Goal: Task Accomplishment & Management: Manage account settings

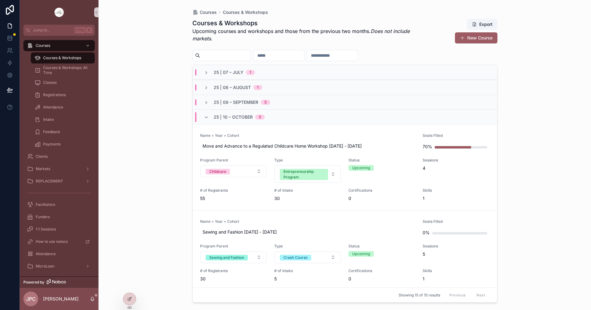
click at [334, 136] on span "Name + Year + Cohort" at bounding box center [307, 135] width 215 height 5
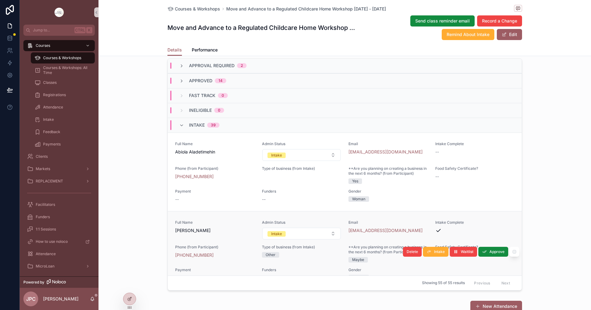
scroll to position [31, 0]
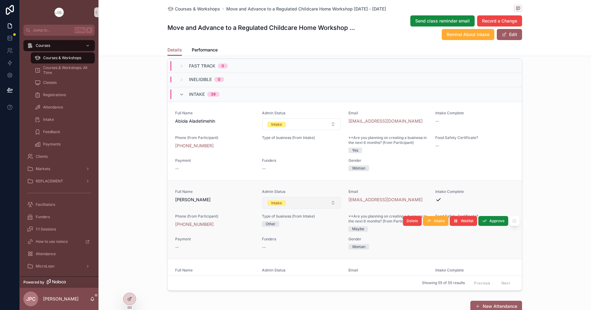
click at [315, 208] on button "Intake" at bounding box center [301, 203] width 79 height 12
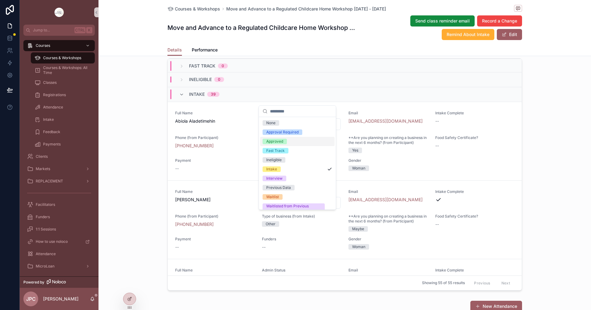
click at [279, 141] on div "Approved" at bounding box center [274, 141] width 17 height 6
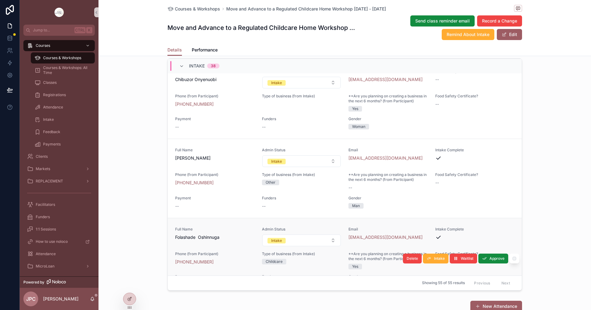
scroll to position [338, 0]
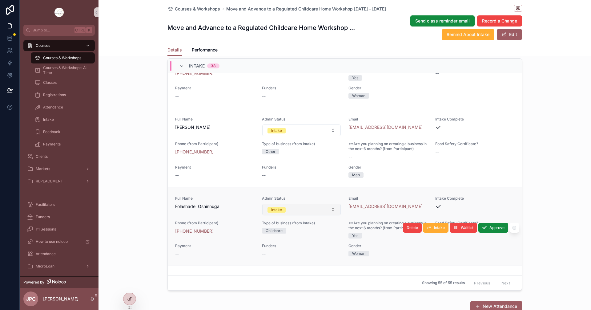
click at [314, 215] on button "Intake" at bounding box center [301, 209] width 79 height 12
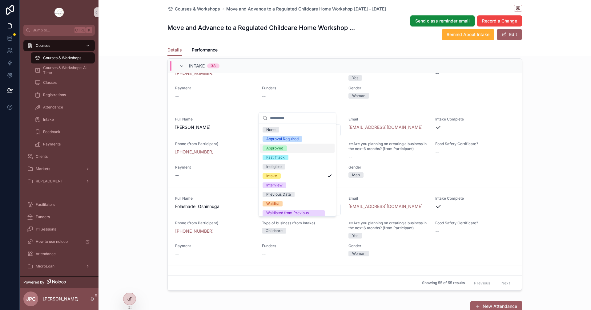
click at [276, 147] on div "Approved" at bounding box center [274, 148] width 17 height 6
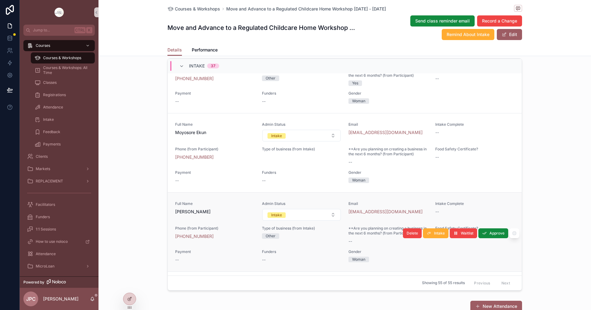
scroll to position [1522, 0]
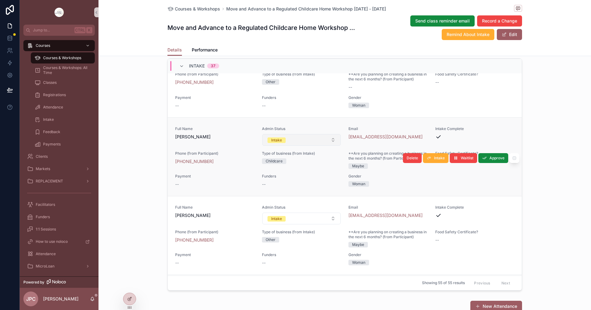
click at [310, 146] on button "Intake" at bounding box center [301, 140] width 79 height 12
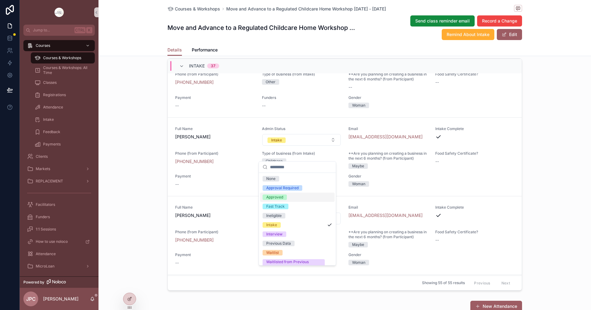
click at [275, 196] on div "Approved" at bounding box center [274, 197] width 17 height 6
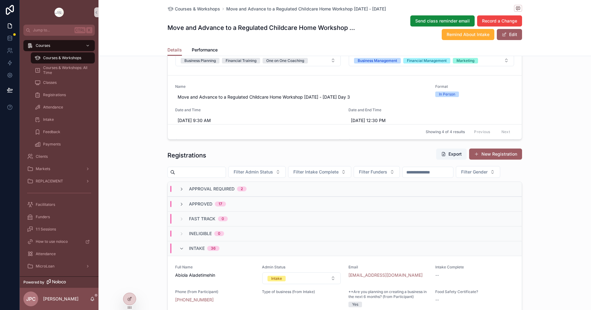
scroll to position [492, 0]
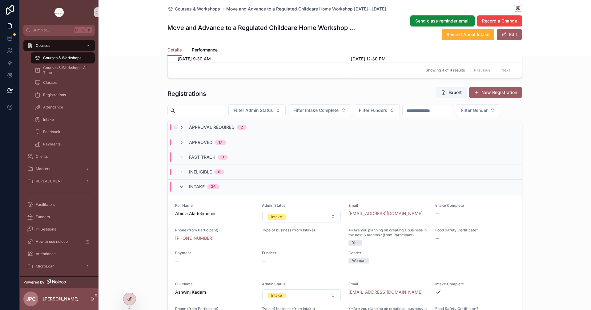
click at [179, 130] on icon "scrollable content" at bounding box center [181, 127] width 5 height 5
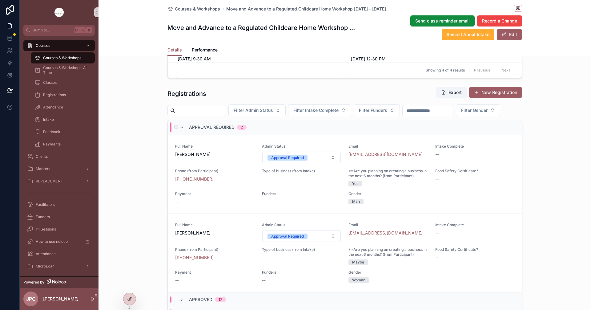
click at [180, 130] on icon "scrollable content" at bounding box center [181, 127] width 5 height 5
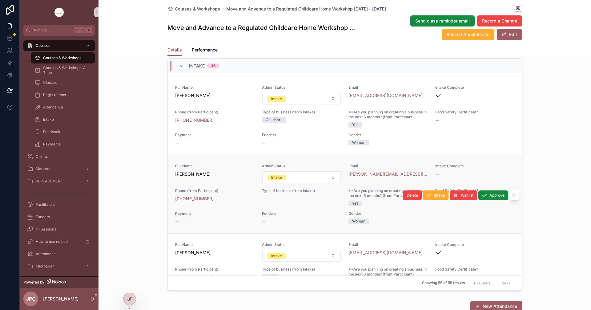
scroll to position [1108, 0]
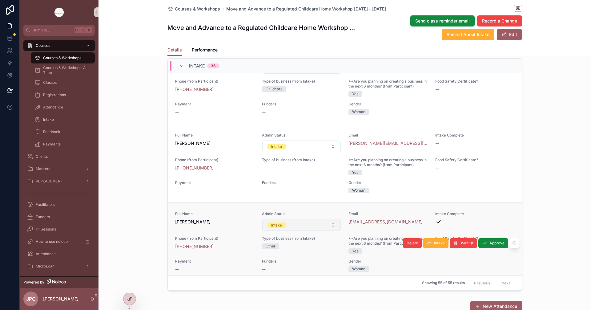
click at [312, 230] on button "Intake" at bounding box center [301, 225] width 79 height 12
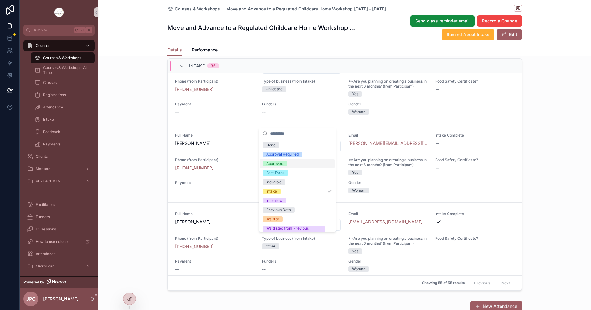
click at [279, 163] on div "Approved" at bounding box center [274, 164] width 17 height 6
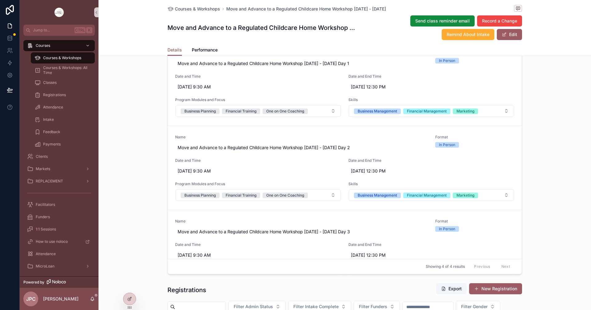
scroll to position [246, 0]
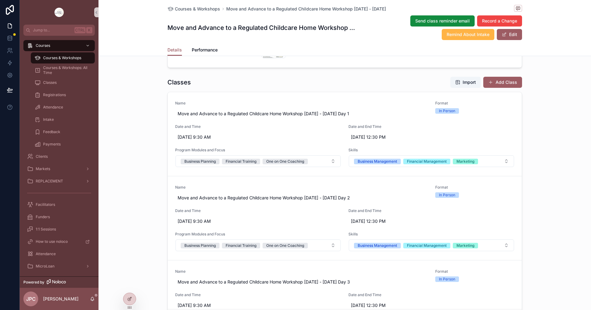
drag, startPoint x: 462, startPoint y: 40, endPoint x: 458, endPoint y: 39, distance: 3.6
click at [461, 40] on div "Courses & Workshops Move and Advance to a Regulated Childcare Home Workshop Oct…" at bounding box center [344, 22] width 354 height 44
click at [454, 34] on span "Remind About Intake" at bounding box center [467, 34] width 43 height 6
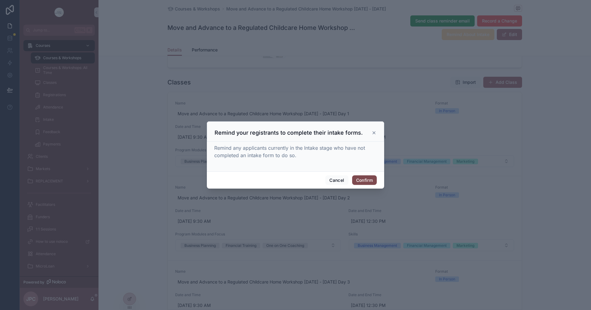
click at [370, 178] on button "Confirm" at bounding box center [364, 180] width 25 height 10
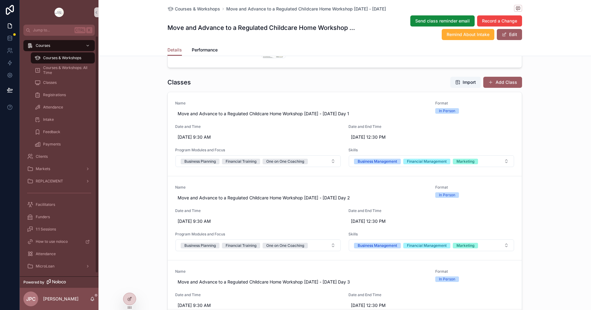
drag, startPoint x: 75, startPoint y: 53, endPoint x: 566, endPoint y: 126, distance: 495.6
click at [75, 53] on link "Courses & Workshops" at bounding box center [63, 57] width 64 height 11
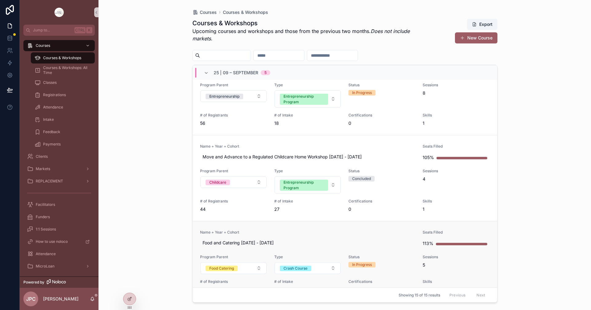
scroll to position [154, 0]
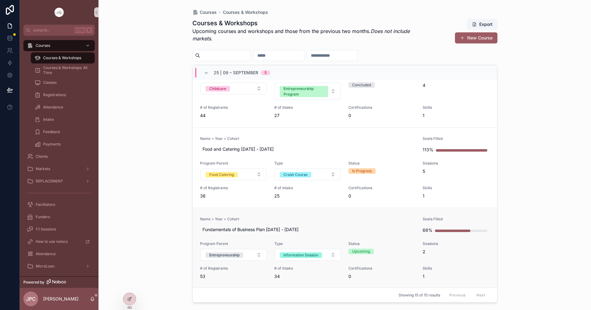
click at [308, 211] on link "Name + Year + Cohort Fundamentals of Business Plan Sep 10 - 11 2025 Seats Fille…" at bounding box center [345, 247] width 304 height 80
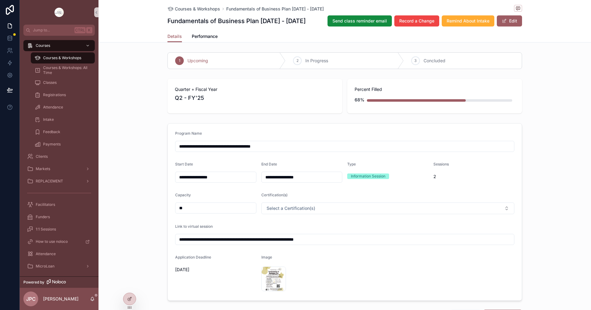
drag, startPoint x: 295, startPoint y: 20, endPoint x: 307, endPoint y: 22, distance: 12.4
click at [300, 22] on div "Courses & Workshops Fundamentals of Business Plan Sep 10 - 11 2025 Fundamentals…" at bounding box center [344, 21] width 492 height 42
drag, startPoint x: 307, startPoint y: 22, endPoint x: 166, endPoint y: 23, distance: 140.9
click at [167, 23] on div "Fundamentals of Business Plan Sep 10 - 11 2025 Send class reminder email Record…" at bounding box center [344, 21] width 354 height 12
copy h1 "Fundamentals of Business Plan [DATE] - [DATE]"
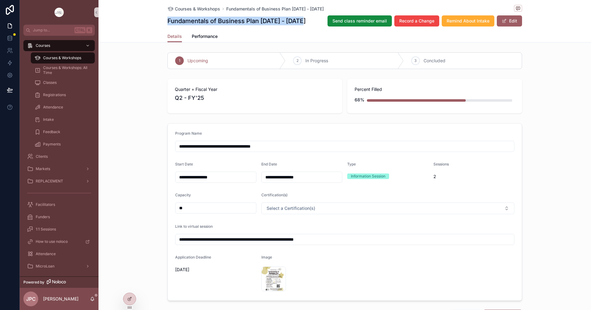
click at [193, 23] on h1 "Fundamentals of Business Plan [DATE] - [DATE]" at bounding box center [236, 21] width 138 height 9
drag, startPoint x: 183, startPoint y: 22, endPoint x: 311, endPoint y: 26, distance: 127.7
click at [311, 26] on div "Courses & Workshops Fundamentals of Business Plan Sep 10 - 11 2025 Fundamentals…" at bounding box center [344, 21] width 492 height 42
copy h1 "Fundamentals of Business Plan [DATE] - [DATE]"
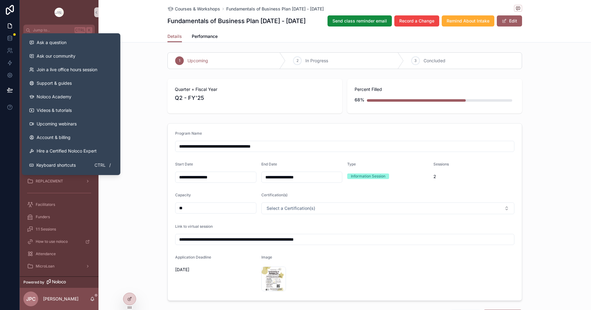
click at [138, 58] on div "1 Upcoming 2 In Progress 3 Concluded" at bounding box center [344, 61] width 492 height 22
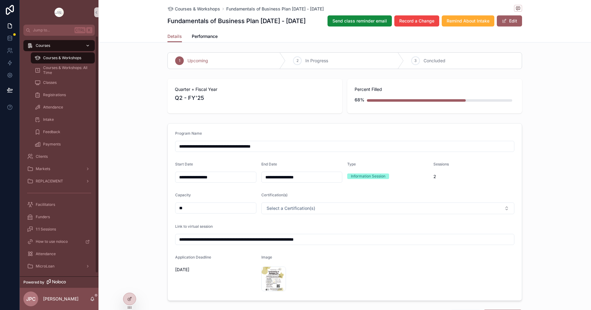
click at [54, 47] on div "Courses" at bounding box center [59, 46] width 64 height 10
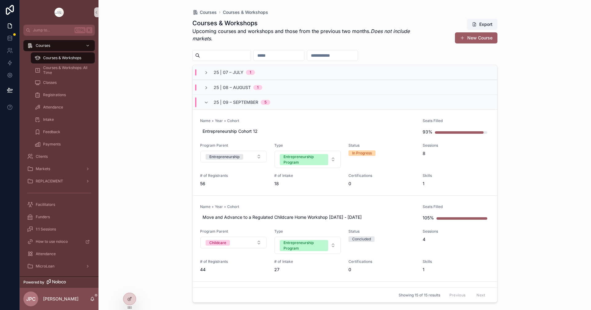
scroll to position [154, 0]
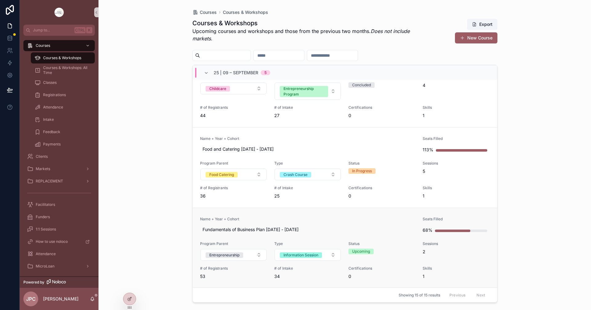
click at [314, 217] on span "Name + Year + Cohort" at bounding box center [307, 218] width 215 height 5
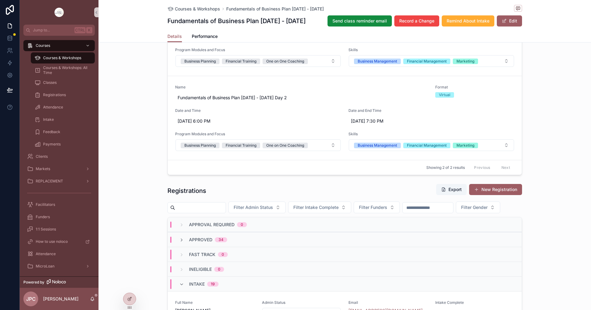
scroll to position [338, 0]
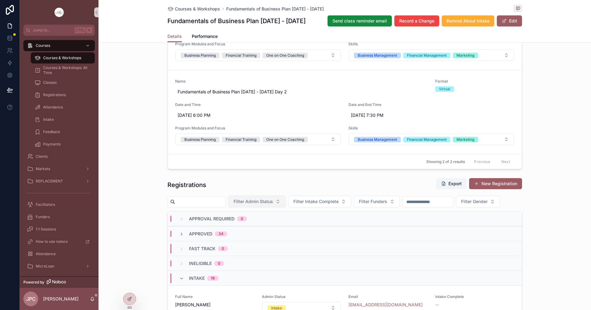
click at [264, 202] on span "Filter Admin Status" at bounding box center [253, 201] width 39 height 6
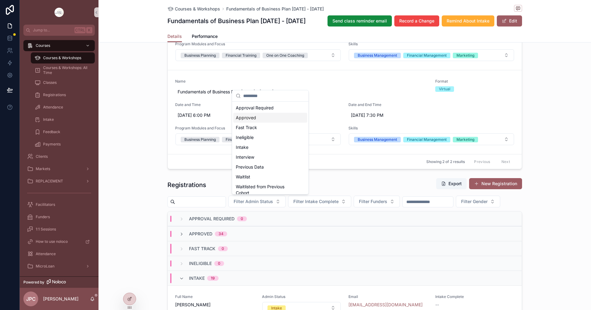
click at [251, 121] on div "Approved" at bounding box center [270, 118] width 74 height 10
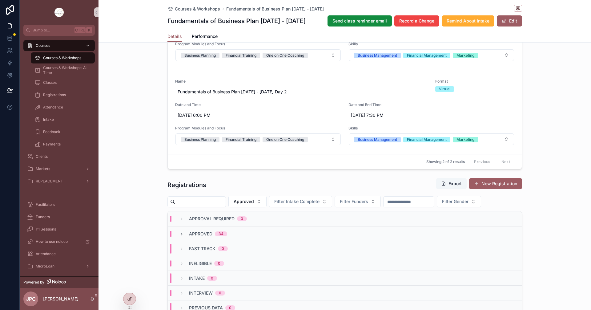
click at [452, 186] on button "Export" at bounding box center [451, 183] width 30 height 11
drag, startPoint x: 162, startPoint y: 18, endPoint x: 306, endPoint y: 23, distance: 144.4
click at [306, 23] on div "Courses & Workshops Fundamentals of Business Plan Sep 10 - 11 2025 Fundamentals…" at bounding box center [344, 21] width 492 height 42
click at [64, 58] on span "Courses & Workshops" at bounding box center [62, 57] width 38 height 5
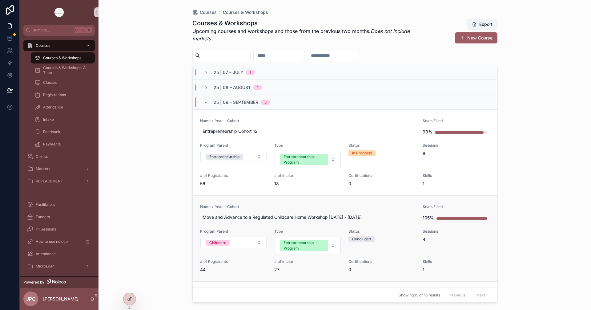
click at [315, 203] on link "Name + Year + Cohort Move and Advance to a Regulated Childcare Home Workshop Se…" at bounding box center [345, 238] width 304 height 86
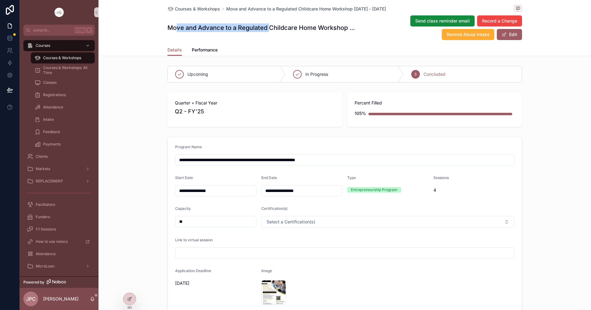
drag, startPoint x: 193, startPoint y: 28, endPoint x: 267, endPoint y: 28, distance: 73.8
click at [267, 28] on h1 "Move and Advance to a Regulated Childcare Home Workshop Sep 4 - Sep 25 2025" at bounding box center [261, 27] width 188 height 9
drag, startPoint x: 394, startPoint y: 9, endPoint x: 226, endPoint y: 10, distance: 168.6
click at [226, 10] on div "Courses & Workshops Move and Advance to a Regulated Childcare Home Workshop Sep…" at bounding box center [344, 9] width 354 height 8
copy span "Move and Advance to a Regulated Childcare Home Workshop Sep 4 - Sep 25 2025"
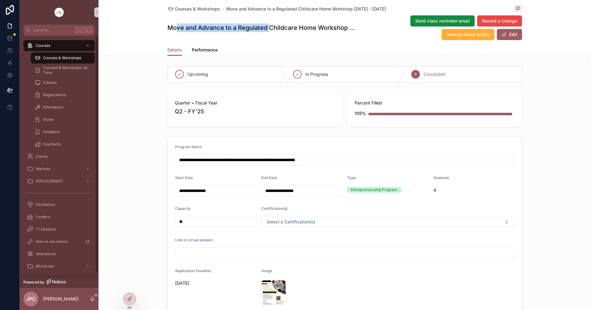
click at [62, 59] on span "Courses & Workshops" at bounding box center [62, 57] width 38 height 5
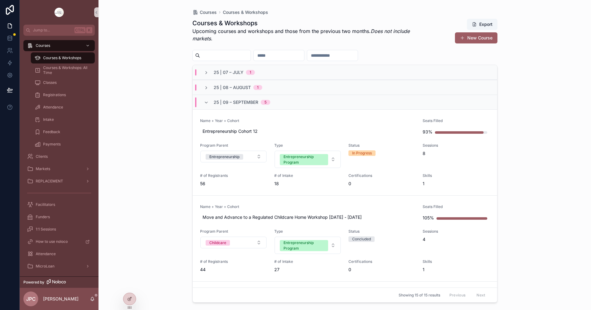
click at [209, 100] on div "25 | 09 – September 5" at bounding box center [237, 102] width 66 height 10
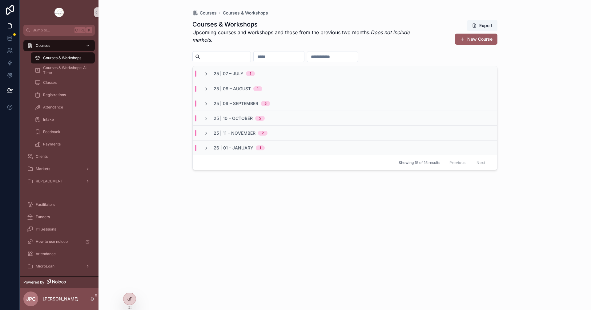
click at [209, 119] on div "25 | 10 – October 5" at bounding box center [234, 118] width 61 height 6
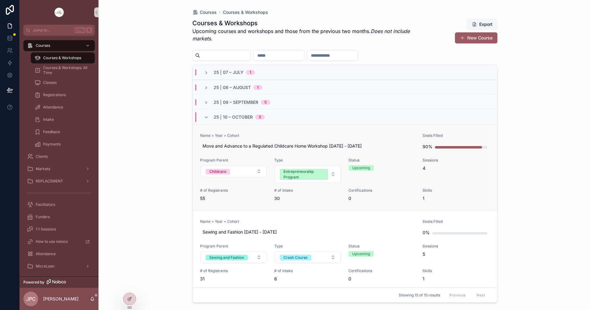
click at [291, 133] on span "Name + Year + Cohort" at bounding box center [307, 135] width 215 height 5
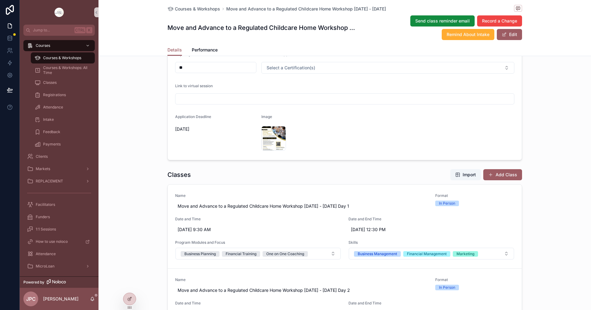
scroll to position [62, 0]
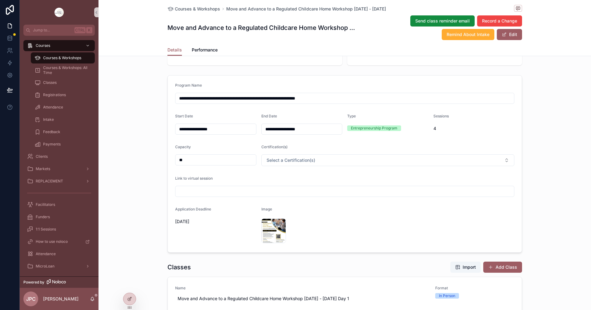
click at [200, 44] on span "Quarter + Fiscal Year" at bounding box center [255, 41] width 160 height 6
click at [198, 44] on span "Quarter + Fiscal Year" at bounding box center [255, 41] width 160 height 6
click at [197, 133] on input "**********" at bounding box center [215, 129] width 81 height 9
click at [195, 133] on input "**********" at bounding box center [215, 129] width 81 height 9
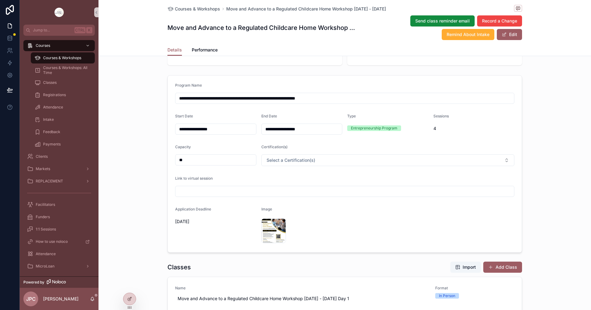
click at [194, 193] on html "**********" at bounding box center [295, 155] width 591 height 310
click at [195, 186] on html "**********" at bounding box center [295, 155] width 591 height 310
click at [193, 192] on html "**********" at bounding box center [295, 155] width 591 height 310
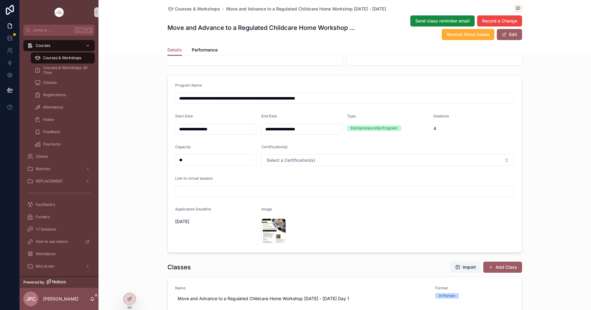
click at [193, 192] on html "**********" at bounding box center [295, 155] width 591 height 310
click at [509, 36] on html "**********" at bounding box center [295, 155] width 591 height 310
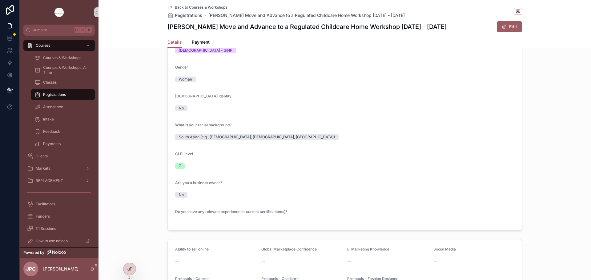
scroll to position [185, 0]
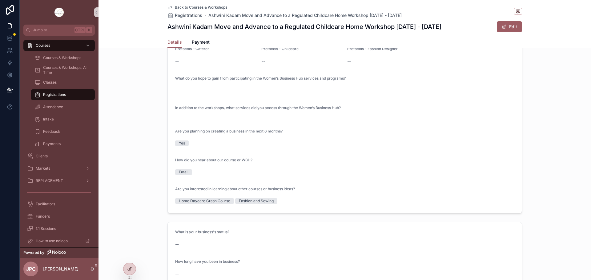
scroll to position [492, 0]
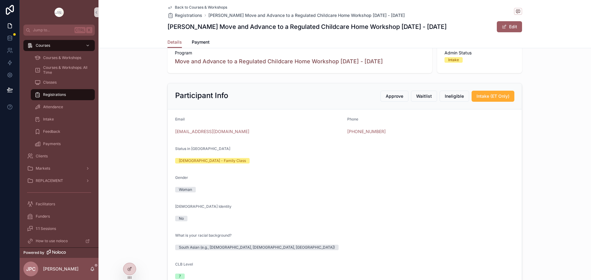
scroll to position [62, 0]
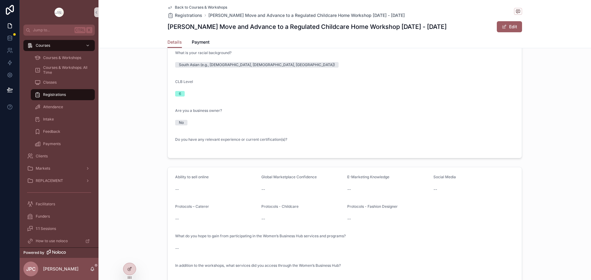
scroll to position [308, 0]
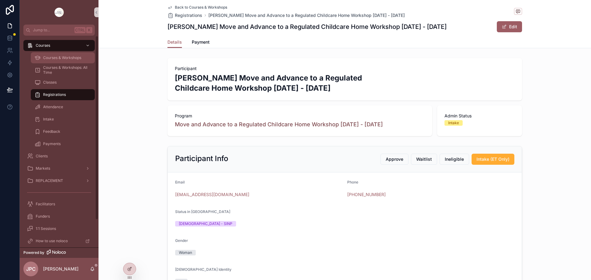
click at [66, 55] on div "Courses & Workshops" at bounding box center [62, 58] width 57 height 10
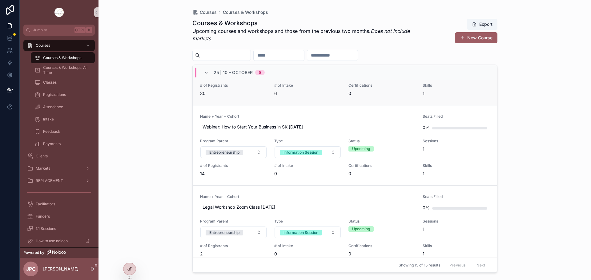
scroll to position [185, 0]
click at [205, 71] on icon "scrollable content" at bounding box center [206, 72] width 5 height 5
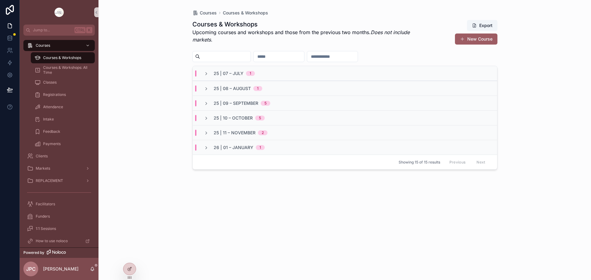
scroll to position [0, 0]
click at [208, 106] on icon "scrollable content" at bounding box center [206, 103] width 5 height 5
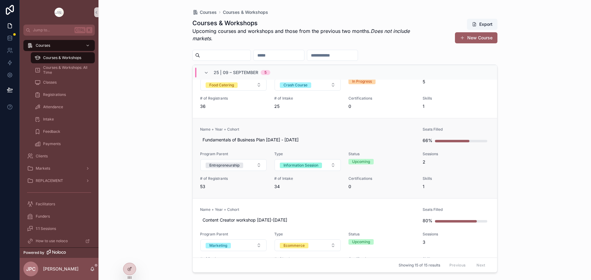
scroll to position [246, 0]
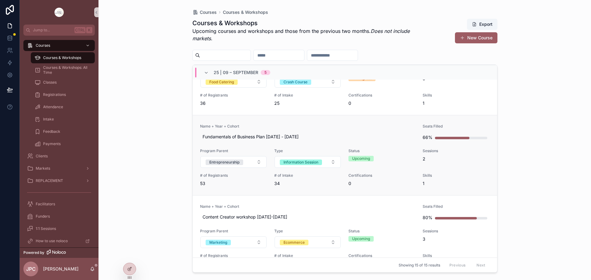
click at [305, 126] on span "Name + Year + Cohort" at bounding box center [307, 126] width 215 height 5
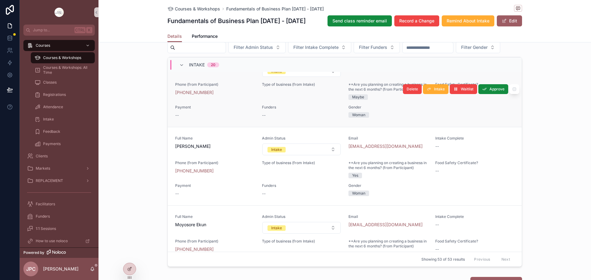
scroll to position [462, 0]
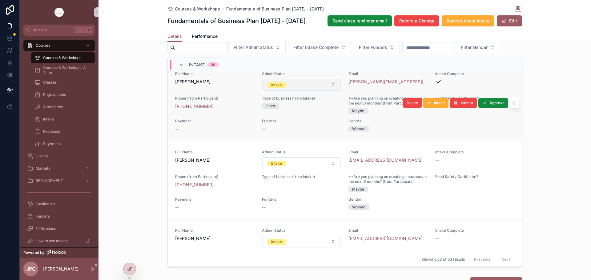
click at [314, 91] on button "Intake" at bounding box center [301, 85] width 79 height 12
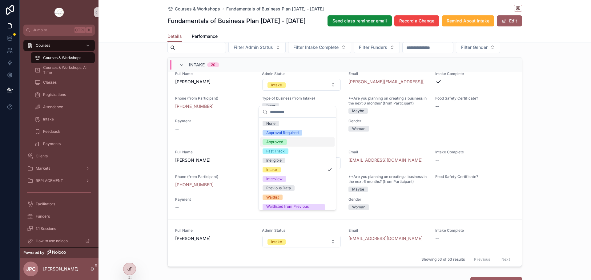
click at [282, 142] on div "Approved" at bounding box center [274, 142] width 17 height 6
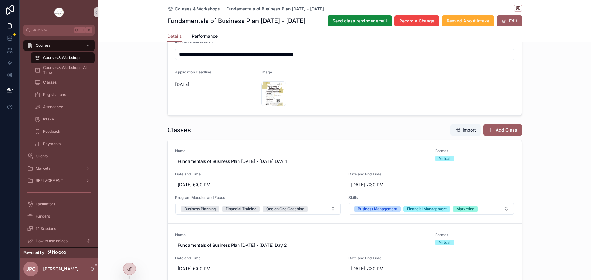
scroll to position [308, 0]
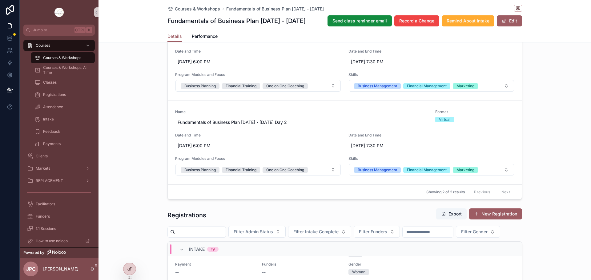
drag, startPoint x: 397, startPoint y: 204, endPoint x: 330, endPoint y: 217, distance: 67.3
click at [374, 203] on div "**********" at bounding box center [345, 133] width 362 height 641
click at [286, 227] on button "Filter Admin Status" at bounding box center [256, 232] width 57 height 12
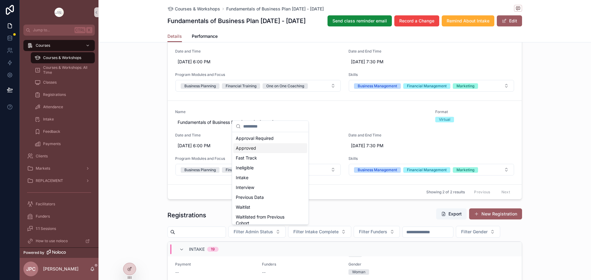
click at [248, 150] on div "Approved" at bounding box center [270, 148] width 74 height 10
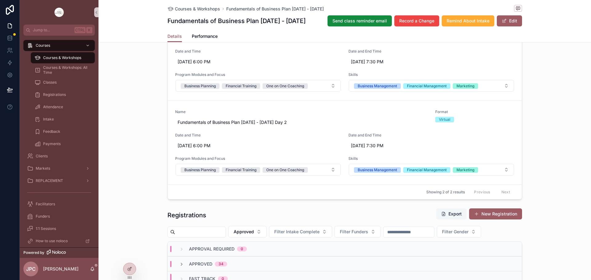
click at [450, 212] on button "Export" at bounding box center [451, 214] width 30 height 11
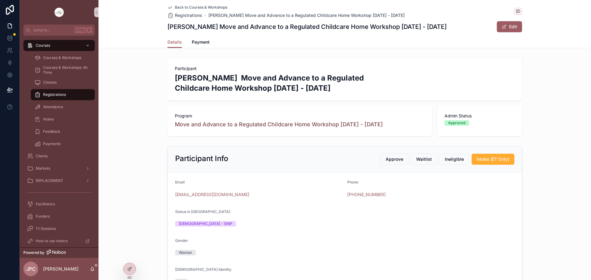
click at [186, 5] on span "Back to Courses & Workshops" at bounding box center [201, 7] width 52 height 5
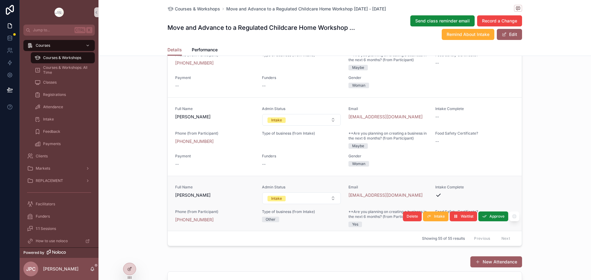
scroll to position [831, 0]
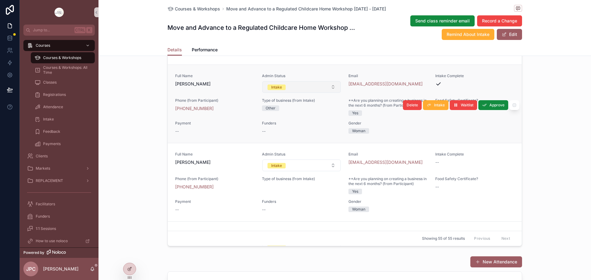
click at [324, 93] on button "Intake" at bounding box center [301, 87] width 79 height 12
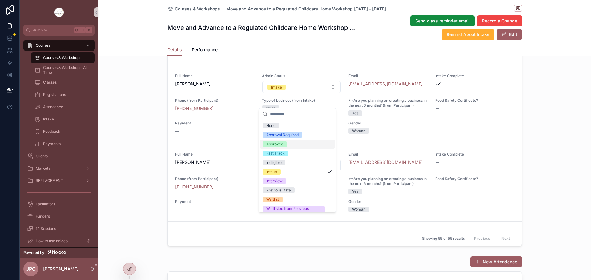
click at [286, 145] on span "Approved" at bounding box center [274, 145] width 24 height 6
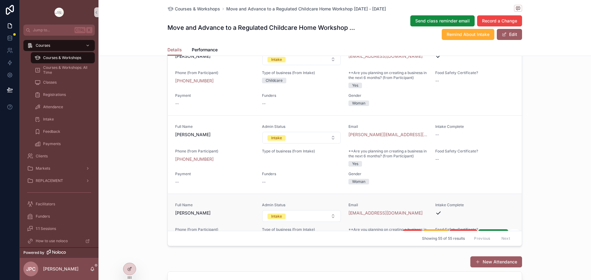
scroll to position [1108, 0]
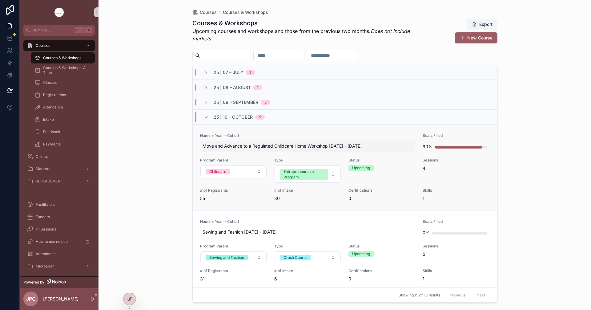
click at [306, 142] on div "Move and Advance to a Regulated Childcare Home Workshop [DATE] - [DATE]" at bounding box center [307, 145] width 215 height 11
click at [306, 132] on link "Name + Year + Cohort Move and Advance to a Regulated Childcare Home Workshop [D…" at bounding box center [345, 167] width 304 height 86
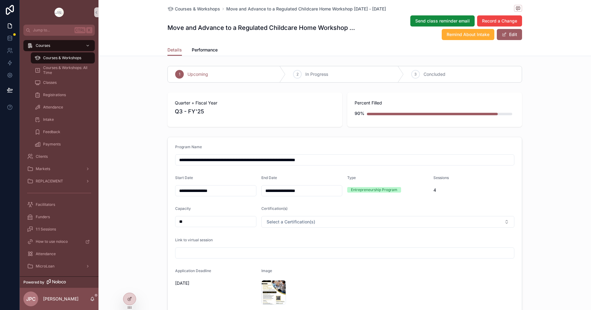
click at [313, 160] on input "**********" at bounding box center [344, 159] width 338 height 9
click at [311, 158] on input "**********" at bounding box center [344, 159] width 338 height 9
click at [314, 157] on input "**********" at bounding box center [344, 159] width 338 height 9
click at [312, 159] on input "**********" at bounding box center [344, 159] width 338 height 9
click at [333, 158] on input "**********" at bounding box center [344, 159] width 338 height 9
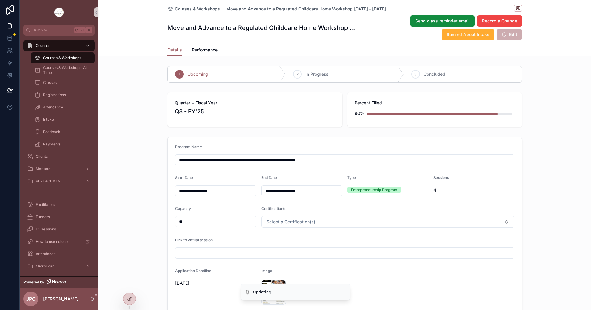
type input "**********"
drag, startPoint x: 355, startPoint y: 160, endPoint x: 123, endPoint y: 150, distance: 231.9
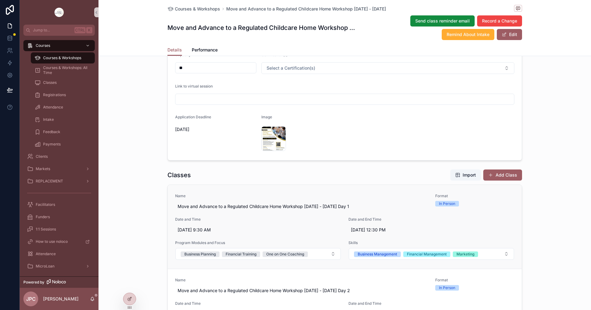
scroll to position [154, 0]
click at [388, 194] on span "Name" at bounding box center [301, 195] width 253 height 5
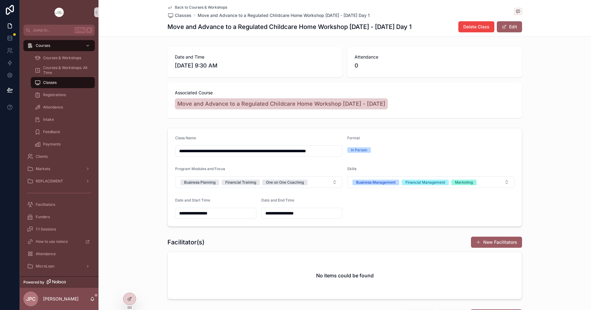
scroll to position [0, 22]
drag, startPoint x: 186, startPoint y: 151, endPoint x: 323, endPoint y: 160, distance: 137.5
click at [323, 160] on form "**********" at bounding box center [345, 177] width 354 height 98
paste input "scrollable content"
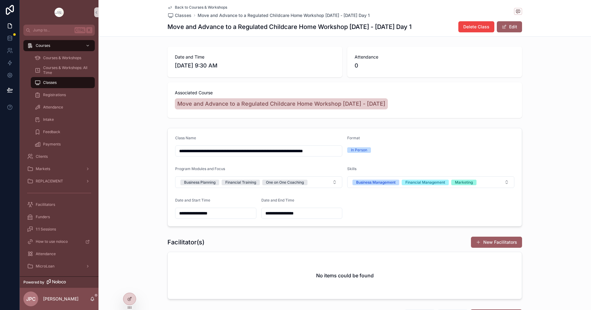
click at [312, 148] on input "**********" at bounding box center [258, 150] width 166 height 9
type input "**********"
click at [540, 168] on div "**********" at bounding box center [344, 176] width 492 height 103
drag, startPoint x: 179, startPoint y: 151, endPoint x: 323, endPoint y: 153, distance: 144.3
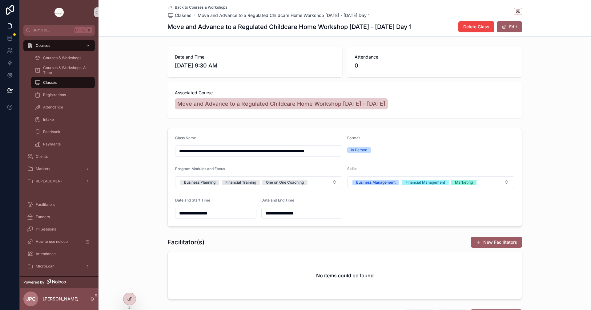
click at [323, 153] on input "**********" at bounding box center [258, 150] width 166 height 9
click at [186, 8] on span "Back to Courses & Workshops" at bounding box center [201, 7] width 52 height 5
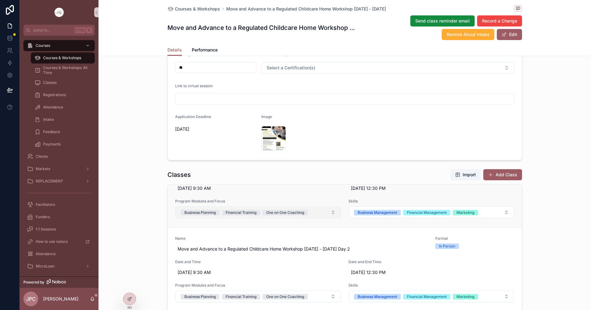
scroll to position [31, 0]
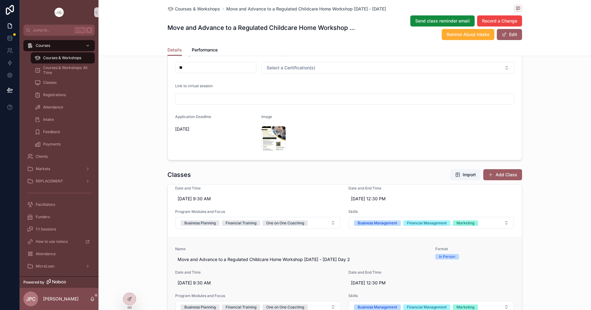
click at [270, 245] on link "Name Move and Advance to a Regulated Childcare Home Workshop Oct 2 - Oct 23, 20…" at bounding box center [345, 279] width 354 height 84
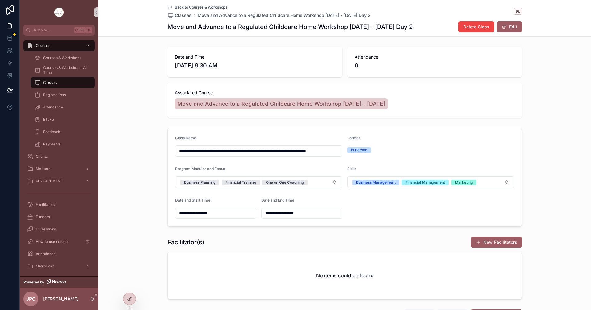
scroll to position [0, 22]
drag, startPoint x: 176, startPoint y: 149, endPoint x: 454, endPoint y: 175, distance: 279.1
click at [454, 174] on form "**********" at bounding box center [345, 177] width 354 height 98
paste input "scrollable content"
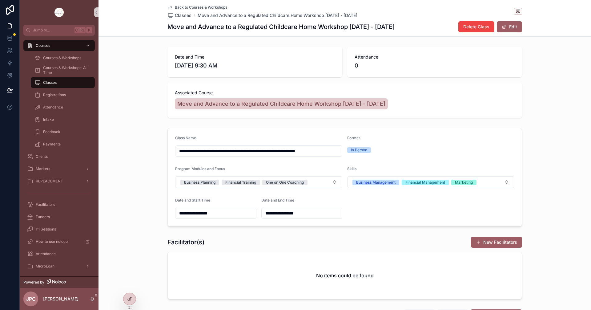
type input "**********"
click at [210, 7] on span "Back to Courses & Workshops" at bounding box center [201, 7] width 52 height 5
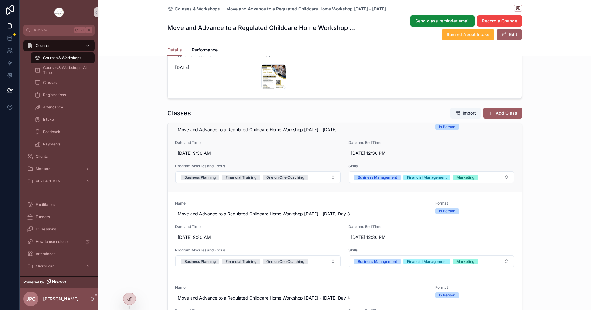
scroll to position [119, 0]
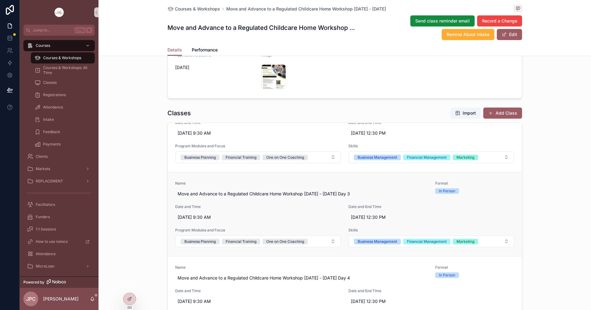
click at [307, 184] on span "Name" at bounding box center [301, 183] width 253 height 5
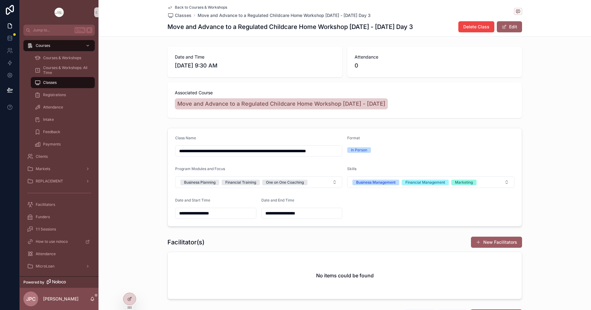
scroll to position [0, 22]
drag, startPoint x: 176, startPoint y: 148, endPoint x: 430, endPoint y: 157, distance: 254.6
click at [430, 157] on form "**********" at bounding box center [345, 177] width 354 height 98
click at [322, 152] on input "**********" at bounding box center [258, 150] width 166 height 9
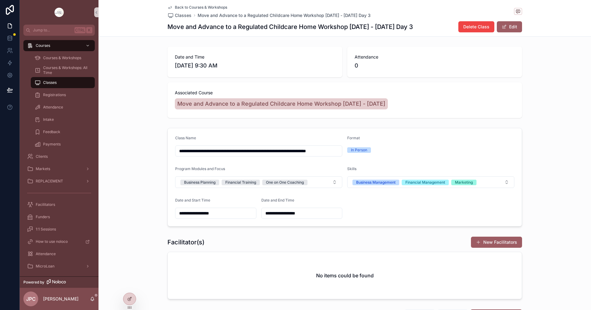
drag, startPoint x: 326, startPoint y: 150, endPoint x: 143, endPoint y: 164, distance: 182.9
click at [143, 164] on div "**********" at bounding box center [344, 176] width 492 height 103
paste input "scrollable content"
type input "**********"
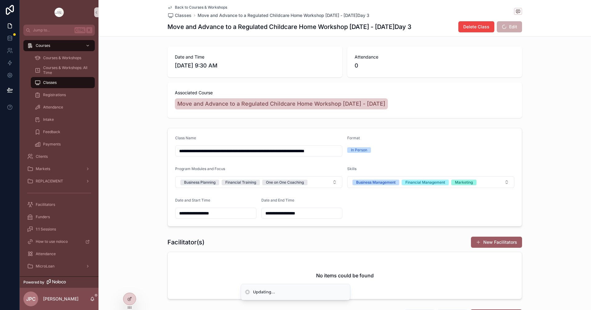
scroll to position [0, 0]
click at [430, 127] on div "**********" at bounding box center [344, 176] width 492 height 103
click at [198, 5] on div "Back to Courses & Workshops Classes Move and Advance to a Regulated Childcare H…" at bounding box center [344, 18] width 354 height 36
click at [197, 6] on span "Back to Courses & Workshops" at bounding box center [201, 7] width 52 height 5
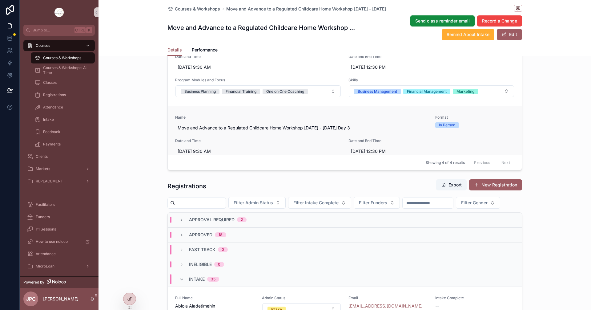
scroll to position [92, 0]
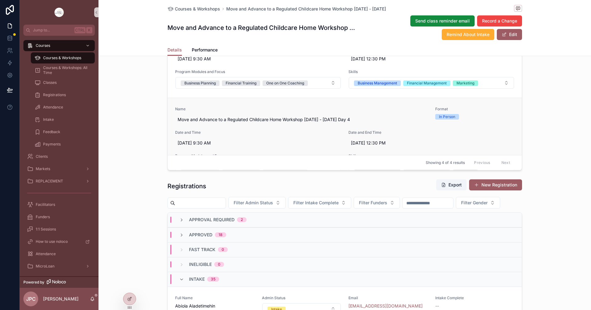
click at [296, 103] on link "Name Move and Advance to a Regulated Childcare Home Workshop Oct 2 - Oct 23, 20…" at bounding box center [345, 140] width 354 height 84
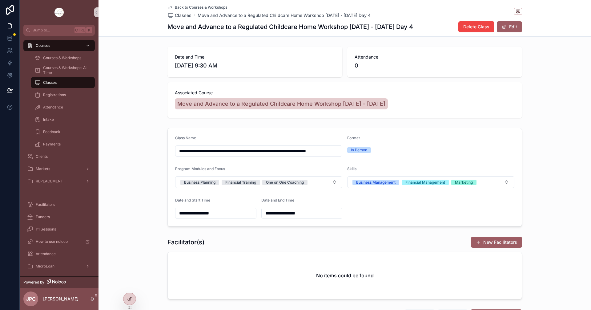
scroll to position [0, 22]
drag, startPoint x: 178, startPoint y: 151, endPoint x: 321, endPoint y: 153, distance: 143.1
click at [321, 153] on input "**********" at bounding box center [258, 150] width 166 height 9
paste input "scrollable content"
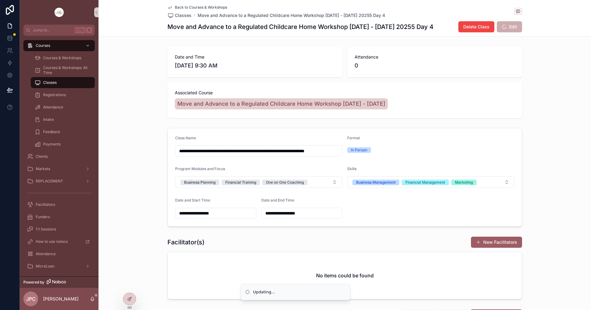
type input "**********"
click at [425, 128] on form "**********" at bounding box center [345, 177] width 354 height 98
click at [182, 6] on span "Back to Courses & Workshops" at bounding box center [201, 7] width 52 height 5
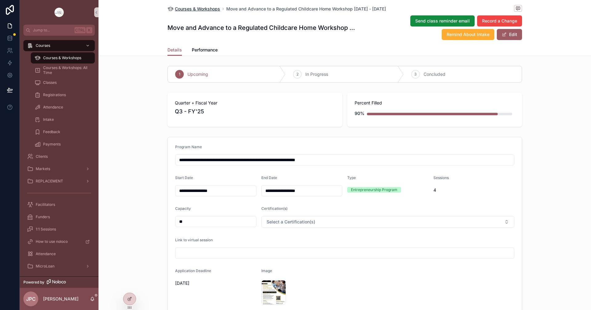
click at [204, 8] on span "Courses & Workshops" at bounding box center [197, 9] width 45 height 6
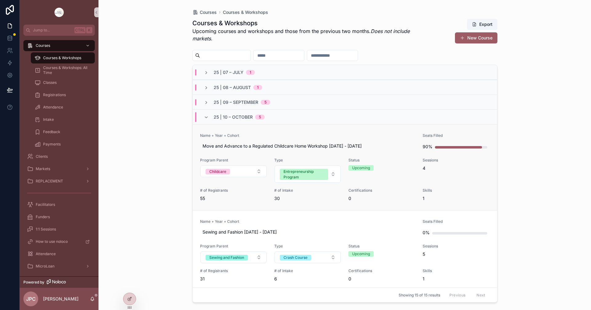
click at [332, 130] on link "Name + Year + Cohort Move and Advance to a Regulated Childcare Home Workshop Oc…" at bounding box center [345, 167] width 304 height 86
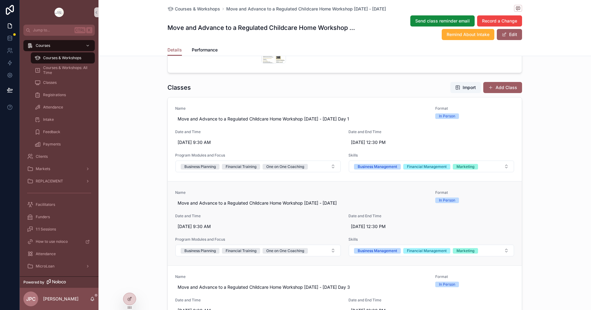
scroll to position [185, 0]
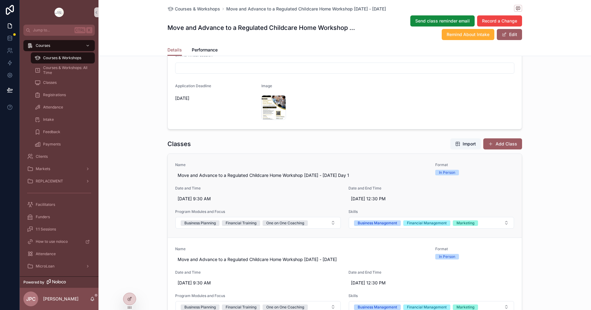
click at [306, 185] on div "Name Move and Advance to a Regulated Childcare Home Workshop Oct 7 - Oct 28 202…" at bounding box center [344, 195] width 339 height 66
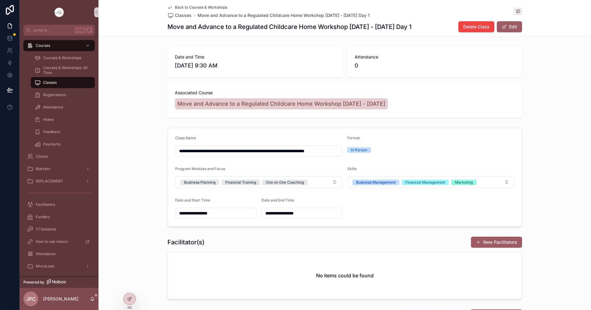
click at [216, 214] on input "**********" at bounding box center [215, 213] width 81 height 9
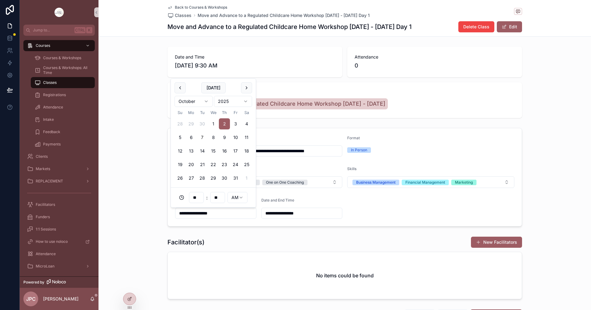
click at [200, 138] on button "7" at bounding box center [202, 137] width 11 height 11
type input "**********"
click at [321, 214] on input "**********" at bounding box center [302, 213] width 81 height 9
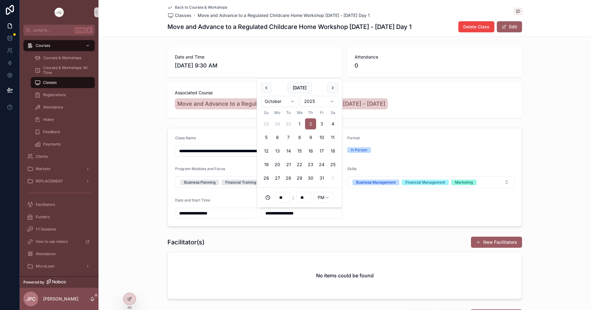
click at [288, 138] on button "7" at bounding box center [288, 137] width 11 height 11
type input "**********"
click at [380, 216] on form "**********" at bounding box center [345, 177] width 354 height 98
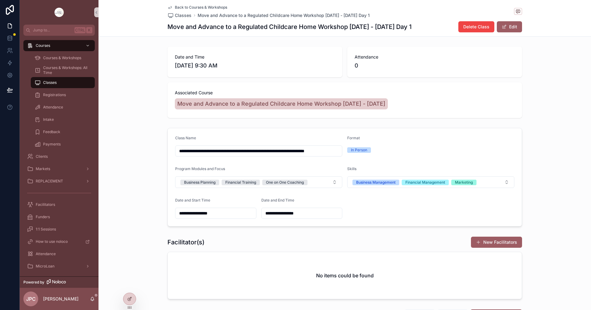
click at [214, 9] on span "Back to Courses & Workshops" at bounding box center [201, 7] width 52 height 5
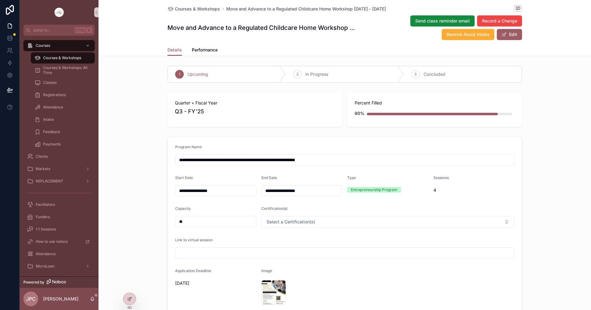
click at [211, 195] on div "**********" at bounding box center [215, 190] width 81 height 11
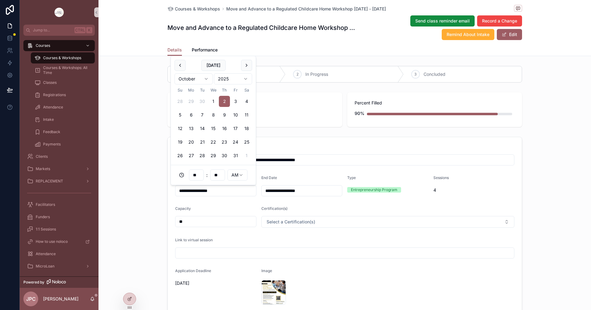
click at [205, 187] on input "**********" at bounding box center [215, 190] width 81 height 9
click at [202, 115] on button "7" at bounding box center [202, 114] width 11 height 11
type input "**********"
click at [318, 193] on input "**********" at bounding box center [302, 190] width 81 height 9
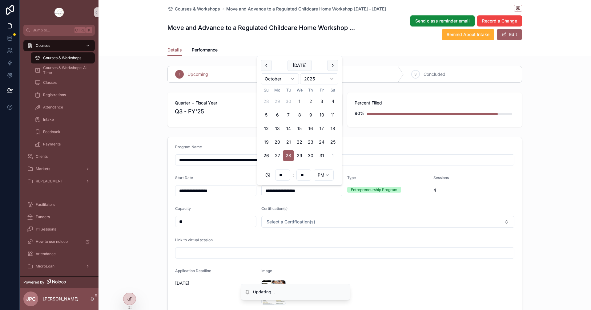
type input "**********"
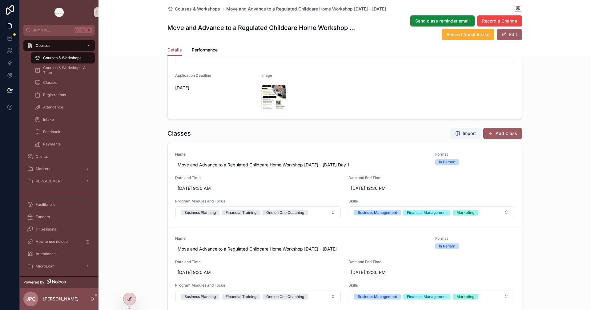
scroll to position [277, 0]
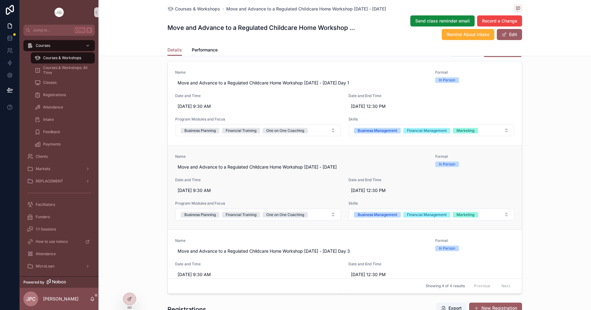
click at [271, 151] on link "Name Move and Advance to a Regulated Childcare Home Workshop Oct 7 - Oct 28 202…" at bounding box center [345, 187] width 354 height 84
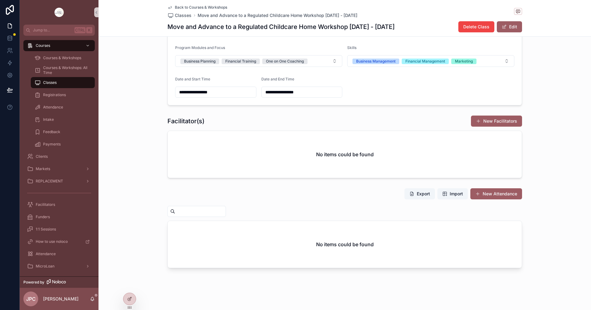
scroll to position [121, 0]
click at [203, 91] on input "**********" at bounding box center [215, 92] width 81 height 9
click at [202, 170] on button "14" at bounding box center [202, 170] width 11 height 11
type input "**********"
click at [315, 88] on input "**********" at bounding box center [302, 92] width 81 height 9
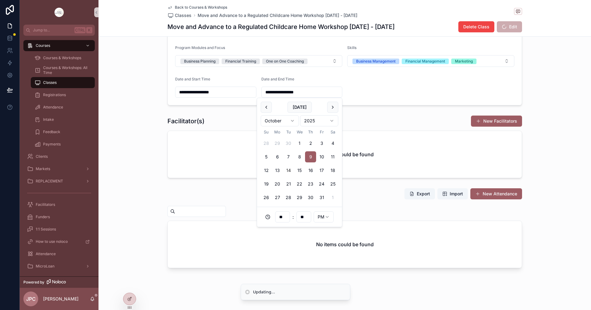
click at [286, 171] on button "14" at bounding box center [288, 170] width 11 height 11
type input "**********"
click at [533, 101] on div "**********" at bounding box center [344, 55] width 492 height 103
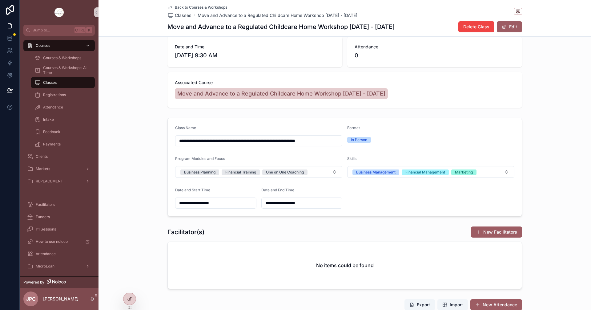
scroll to position [0, 0]
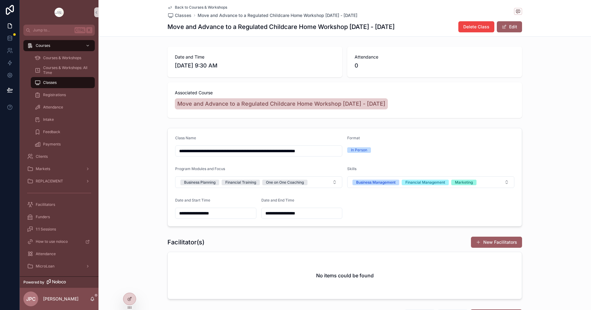
click at [214, 7] on span "Back to Courses & Workshops" at bounding box center [201, 7] width 52 height 5
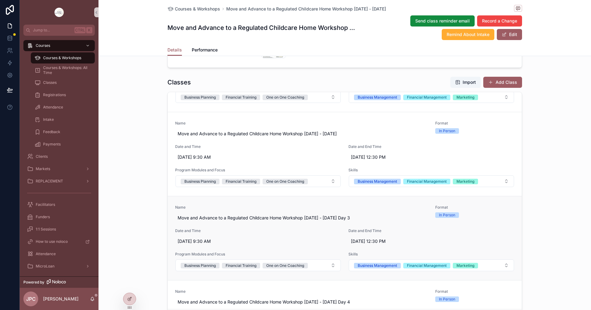
scroll to position [57, 0]
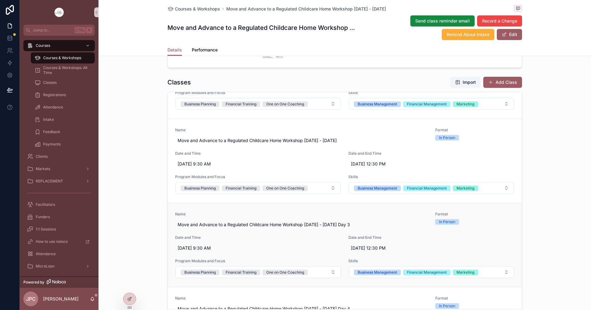
click at [255, 236] on span "Date and Time" at bounding box center [258, 237] width 166 height 5
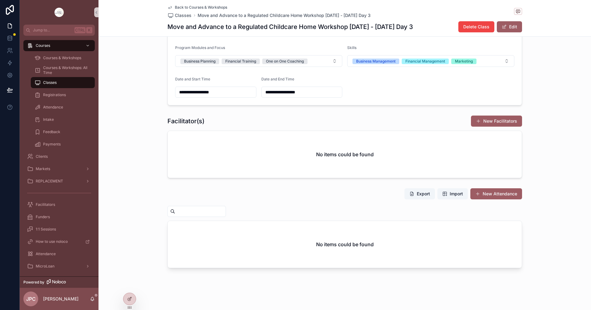
scroll to position [121, 0]
click at [215, 93] on input "**********" at bounding box center [215, 92] width 81 height 9
click at [203, 185] on button "21" at bounding box center [202, 183] width 11 height 11
type input "**********"
click at [285, 95] on input "**********" at bounding box center [302, 92] width 81 height 9
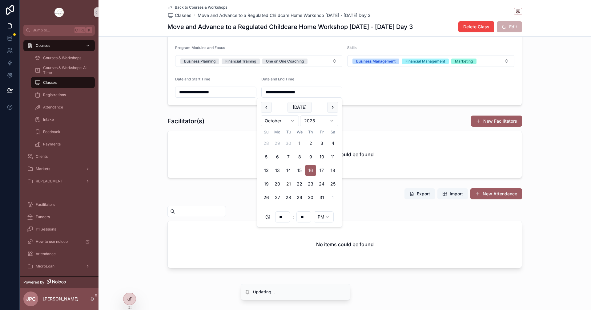
click at [290, 184] on button "21" at bounding box center [288, 183] width 11 height 11
type input "**********"
click at [160, 141] on div "Facilitator(s) New Facilitators No items could be found" at bounding box center [344, 147] width 492 height 68
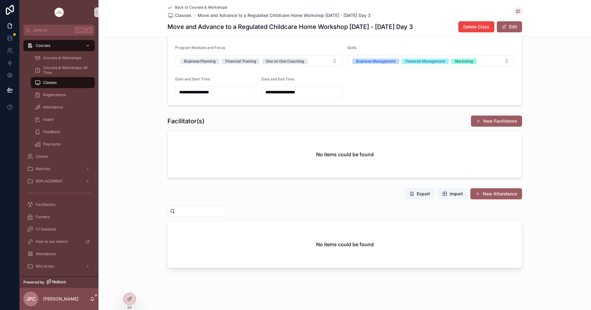
click at [214, 7] on span "Back to Courses & Workshops" at bounding box center [201, 7] width 52 height 5
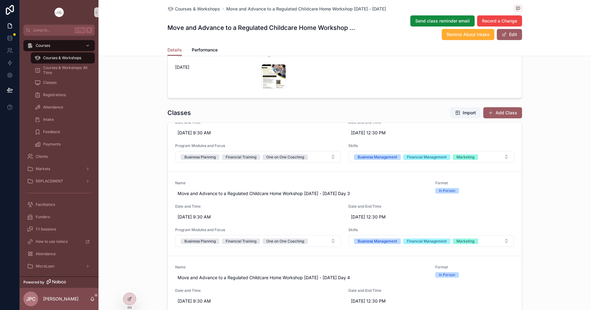
scroll to position [121, 0]
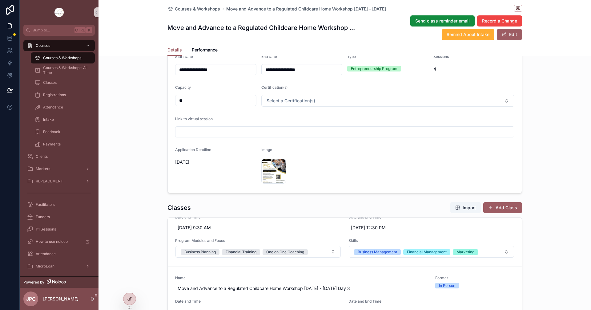
click at [201, 99] on input "**" at bounding box center [215, 100] width 81 height 9
type input "**"
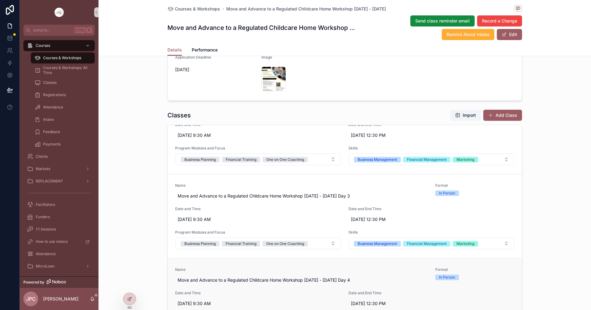
click at [277, 263] on link "Name Move and Advance to a Regulated Childcare Home Workshop Oct 7 - Oct 28 202…" at bounding box center [345, 300] width 354 height 84
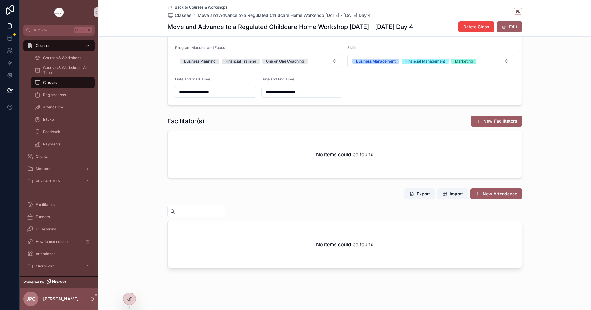
scroll to position [121, 0]
click at [201, 94] on input "**********" at bounding box center [215, 92] width 81 height 9
click at [202, 199] on button "28" at bounding box center [202, 197] width 11 height 11
type input "**********"
click at [306, 94] on input "**********" at bounding box center [302, 92] width 81 height 9
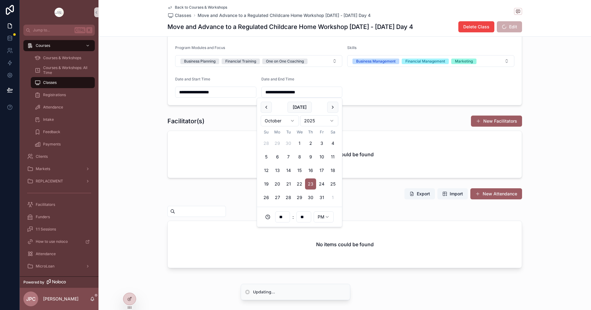
drag, startPoint x: 288, startPoint y: 201, endPoint x: 209, endPoint y: 186, distance: 80.4
click at [287, 201] on button "28" at bounding box center [288, 197] width 11 height 11
type input "**********"
click at [107, 138] on div "Facilitator(s) New Facilitators No items could be found" at bounding box center [344, 147] width 492 height 68
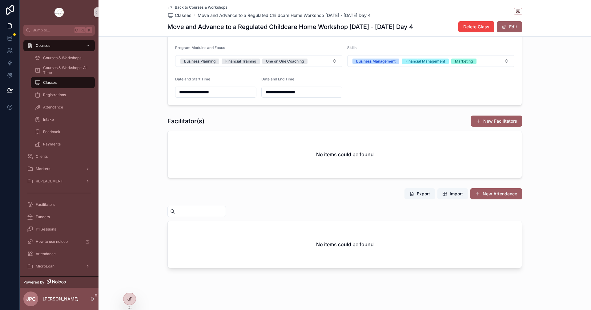
click at [188, 7] on span "Back to Courses & Workshops" at bounding box center [201, 7] width 52 height 5
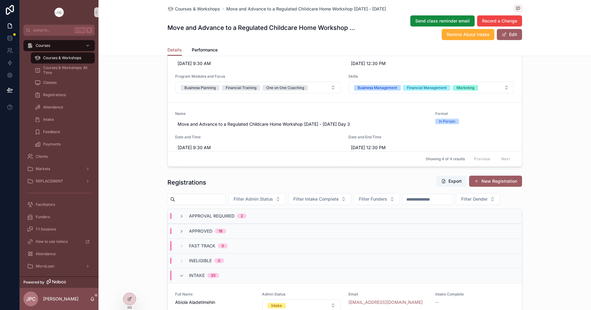
scroll to position [462, 0]
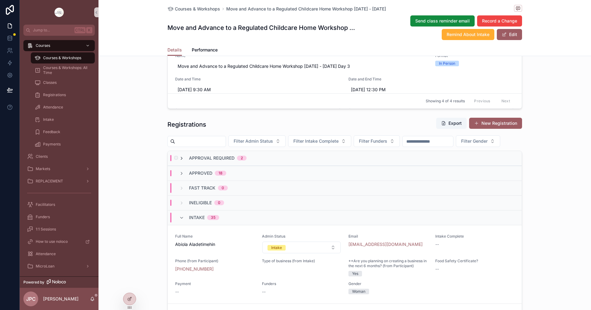
click at [179, 161] on icon "scrollable content" at bounding box center [181, 158] width 5 height 5
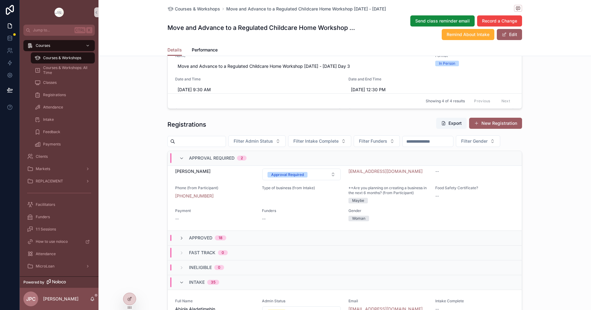
scroll to position [62, 0]
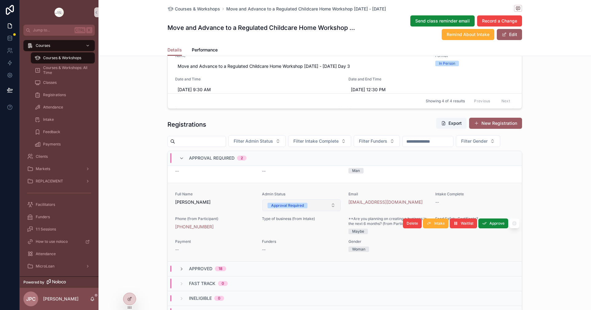
click at [304, 211] on button "Approval Required" at bounding box center [301, 205] width 79 height 12
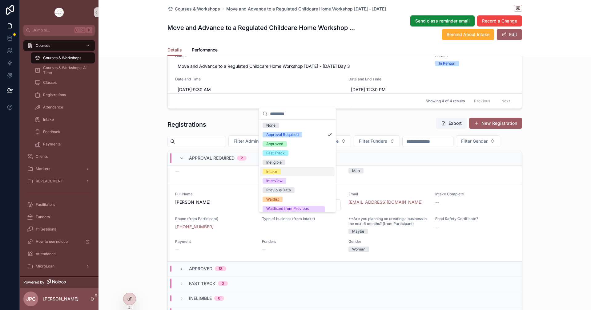
click at [273, 173] on div "Intake" at bounding box center [271, 172] width 11 height 6
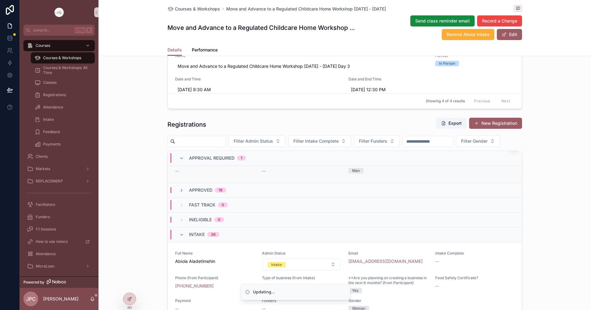
scroll to position [0, 0]
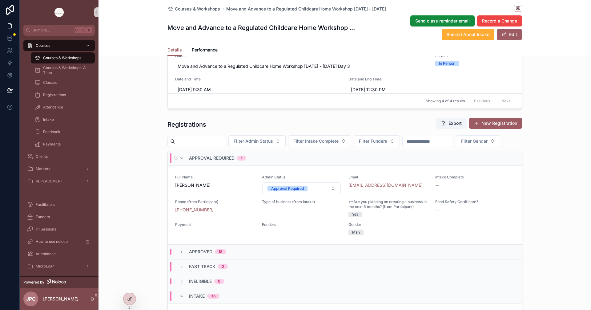
click at [179, 166] on div "Approval Required 1" at bounding box center [345, 158] width 354 height 15
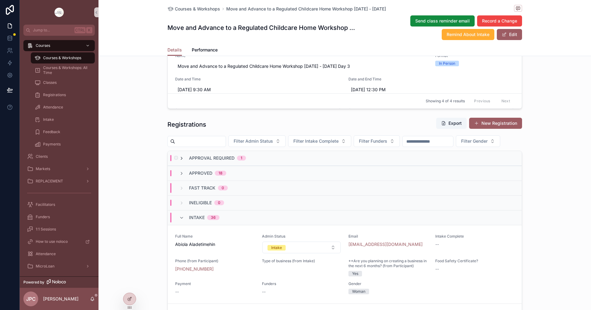
drag, startPoint x: 179, startPoint y: 177, endPoint x: 179, endPoint y: 170, distance: 7.1
click at [179, 161] on icon "scrollable content" at bounding box center [181, 158] width 5 height 5
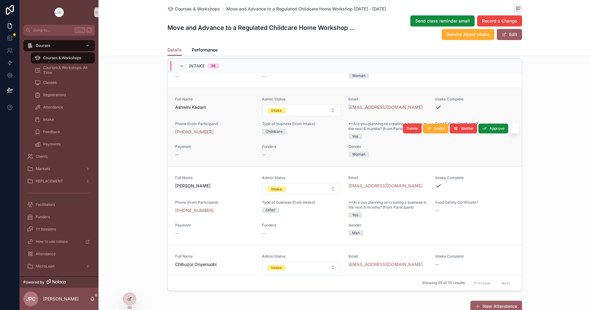
scroll to position [62, 0]
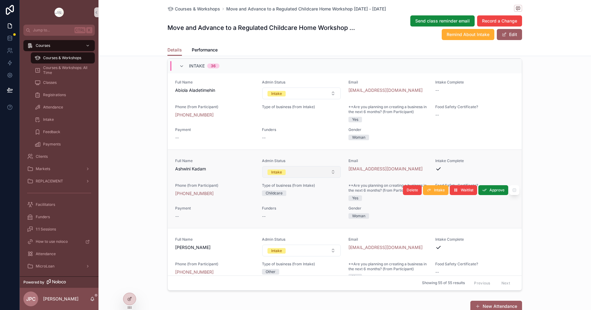
click at [297, 178] on button "Intake" at bounding box center [301, 172] width 79 height 12
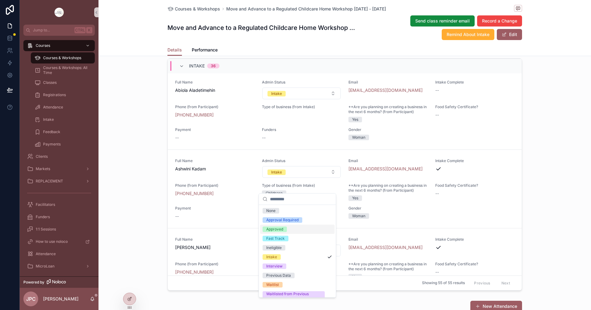
click at [278, 228] on div "Approved" at bounding box center [274, 229] width 17 height 6
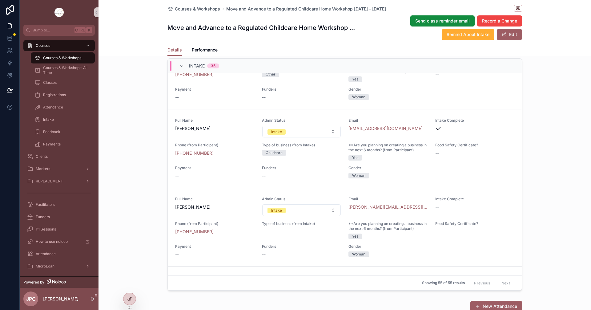
scroll to position [1465, 0]
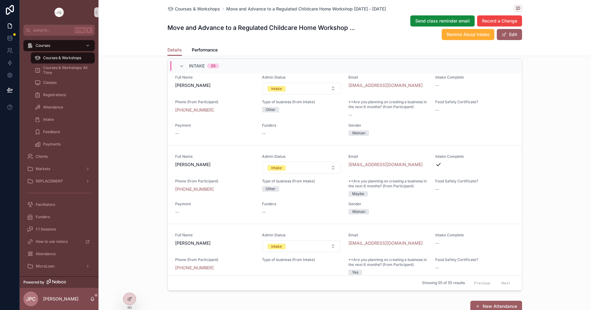
click at [323, 173] on button "Intake" at bounding box center [301, 168] width 79 height 12
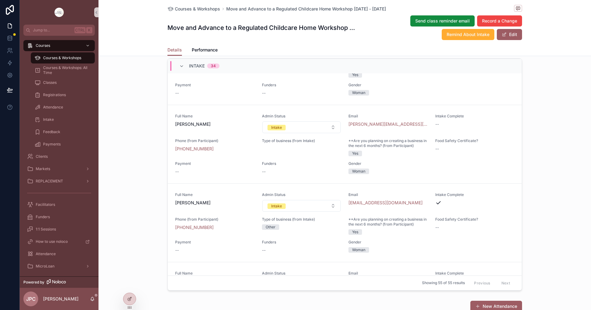
scroll to position [1317, 0]
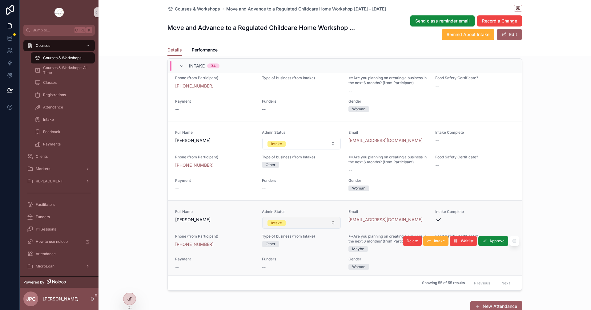
click at [306, 228] on button "Intake" at bounding box center [301, 223] width 79 height 12
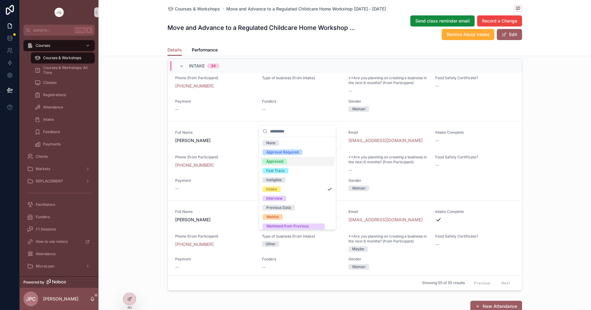
click at [277, 159] on div "Approved" at bounding box center [274, 161] width 17 height 6
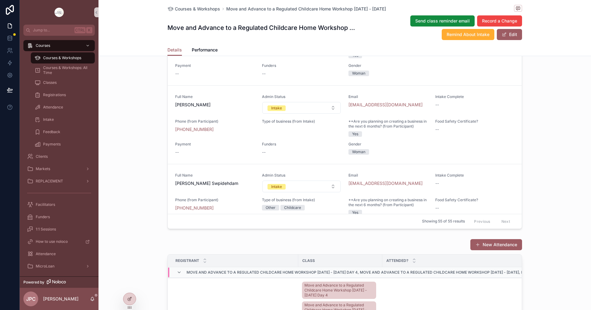
scroll to position [2433, 0]
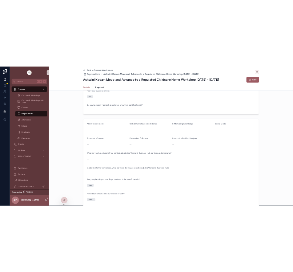
scroll to position [246, 0]
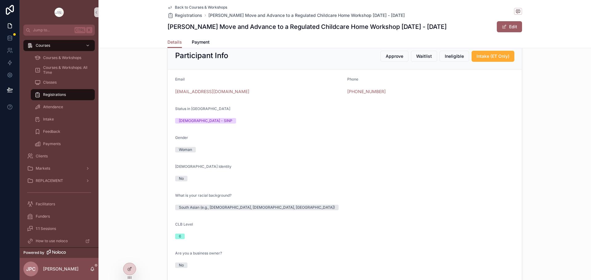
scroll to position [31, 0]
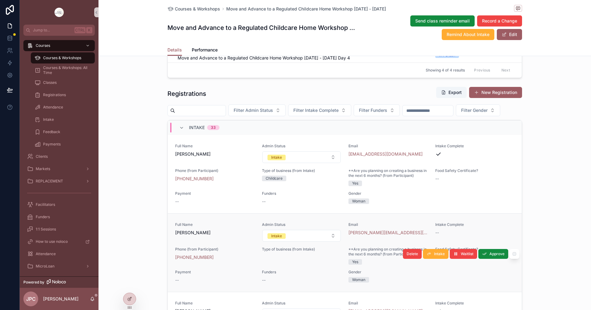
scroll to position [1015, 0]
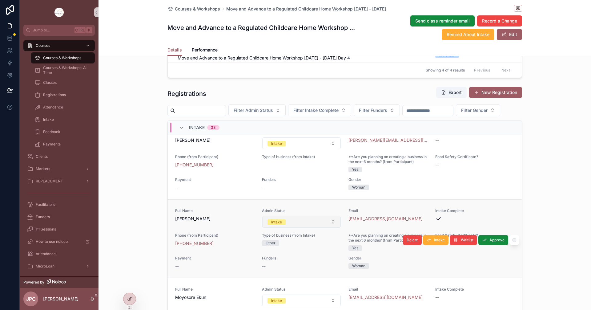
click at [312, 227] on button "Intake" at bounding box center [301, 222] width 79 height 12
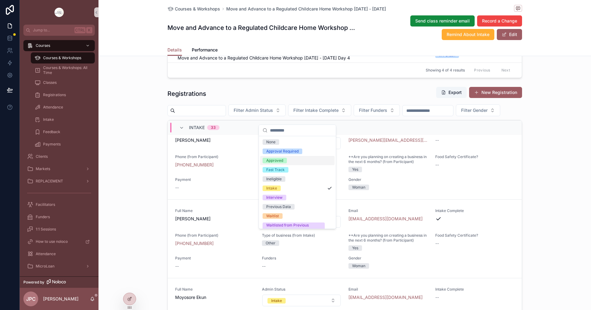
click at [276, 159] on div "Approved" at bounding box center [274, 161] width 17 height 6
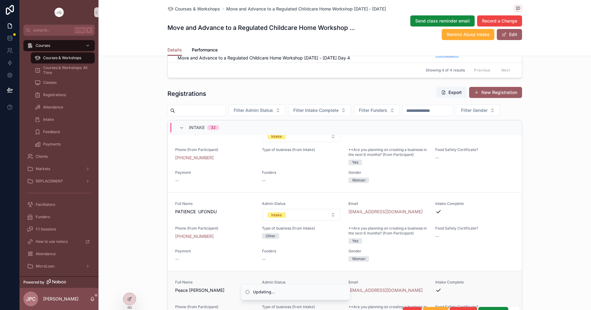
scroll to position [1338, 0]
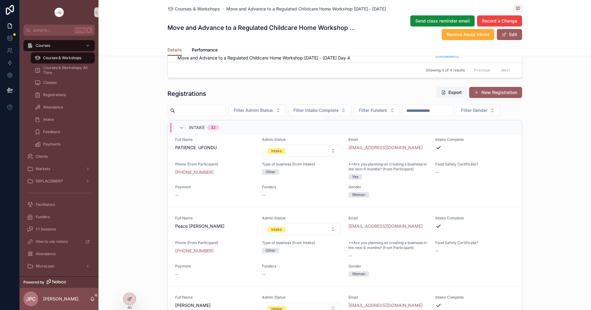
click at [311, 156] on button "Intake" at bounding box center [301, 151] width 79 height 12
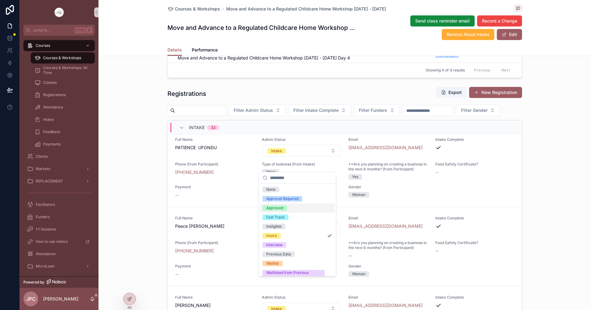
click at [285, 206] on span "Approved" at bounding box center [274, 208] width 24 height 6
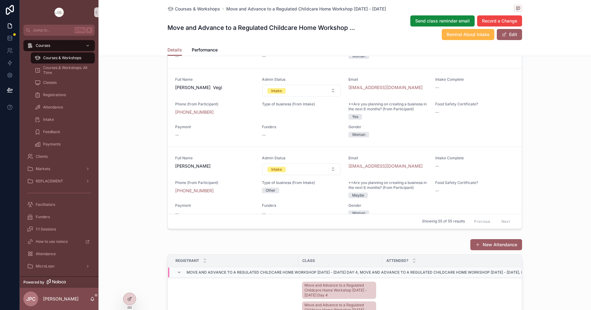
scroll to position [1677, 0]
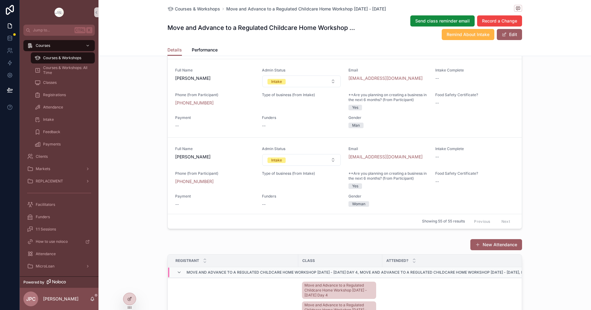
click at [455, 35] on span "Remind About Intake" at bounding box center [467, 34] width 43 height 6
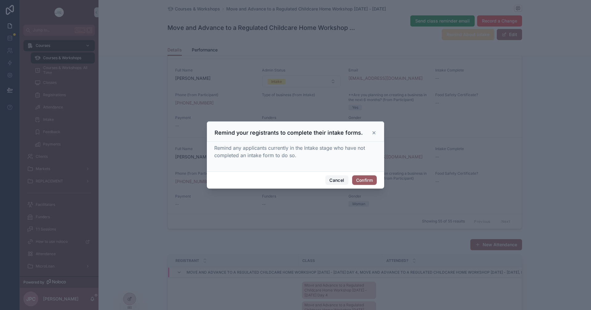
click at [336, 179] on button "Cancel" at bounding box center [336, 180] width 23 height 10
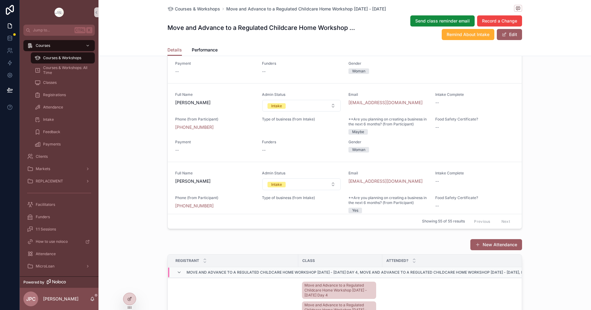
scroll to position [739, 0]
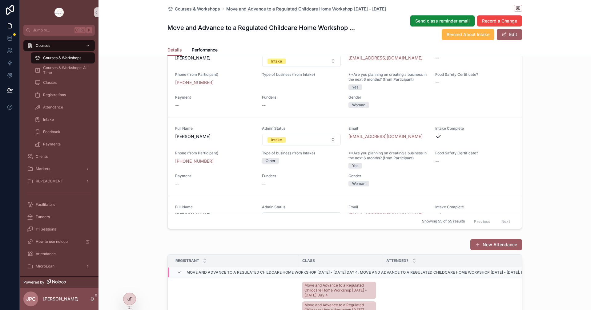
click at [459, 36] on span "Remind About Intake" at bounding box center [467, 34] width 43 height 6
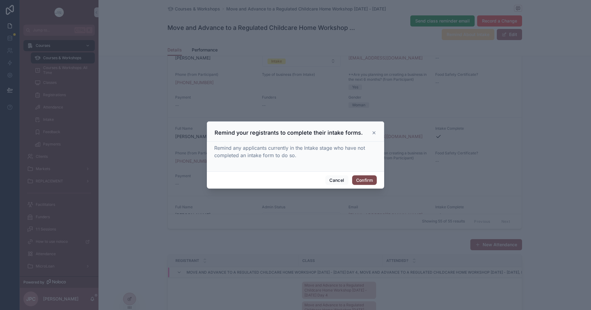
click at [371, 182] on button "Confirm" at bounding box center [364, 180] width 25 height 10
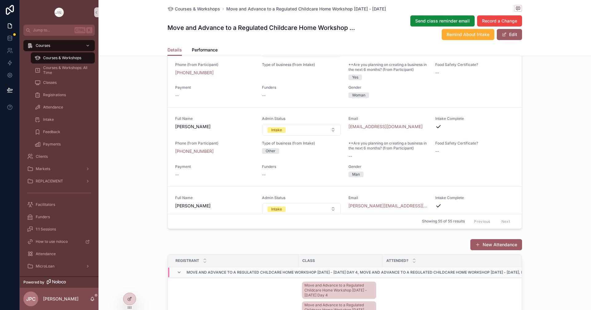
scroll to position [462, 0]
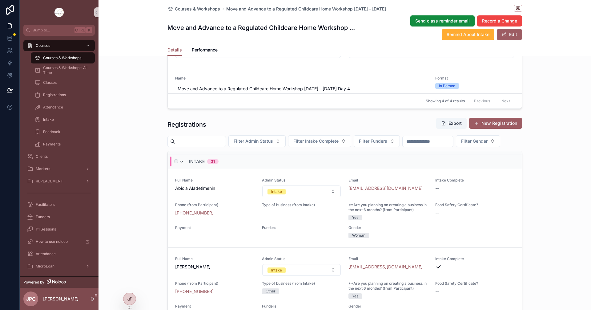
click at [179, 164] on icon "scrollable content" at bounding box center [181, 161] width 5 height 5
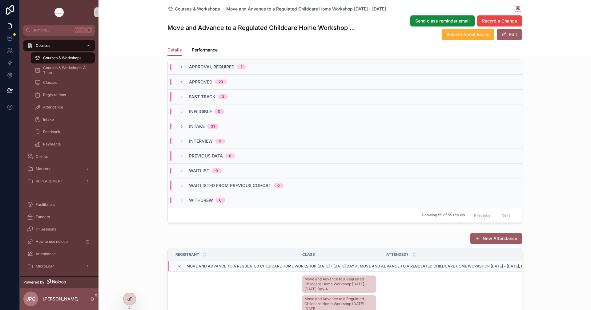
scroll to position [554, 0]
click at [182, 128] on icon "scrollable content" at bounding box center [181, 125] width 5 height 5
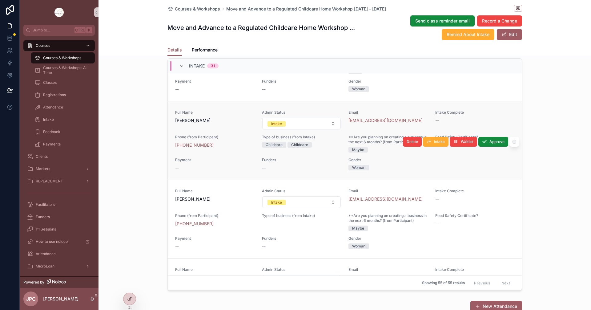
scroll to position [1430, 0]
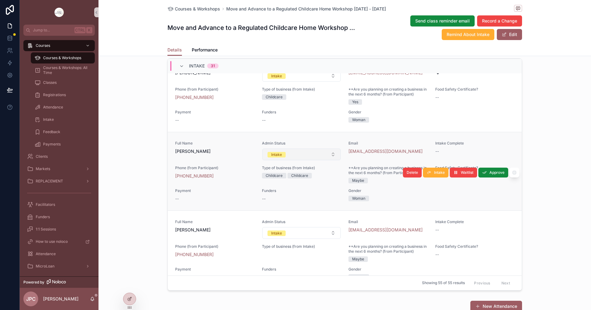
click at [320, 160] on button "Intake" at bounding box center [301, 154] width 79 height 12
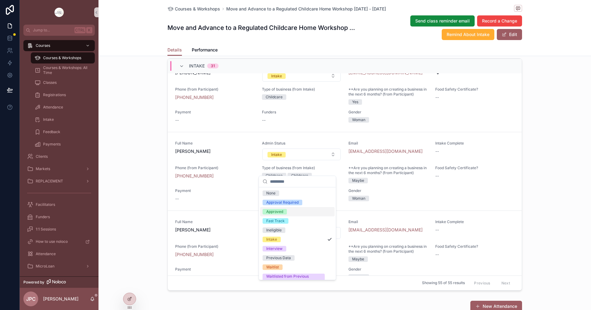
click at [271, 210] on div "Approved" at bounding box center [274, 212] width 17 height 6
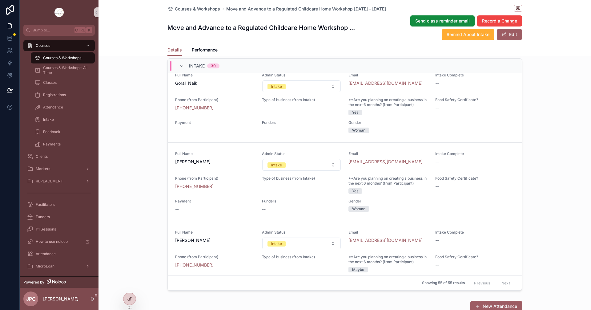
scroll to position [277, 0]
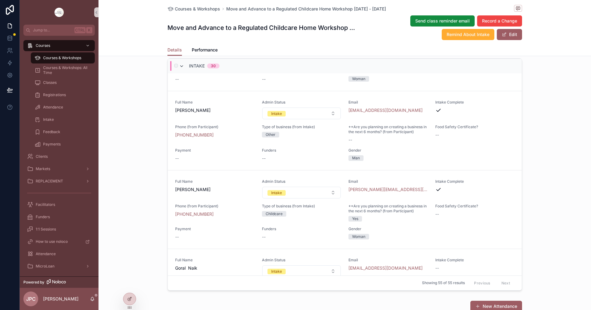
click at [179, 69] on icon "scrollable content" at bounding box center [181, 66] width 5 height 5
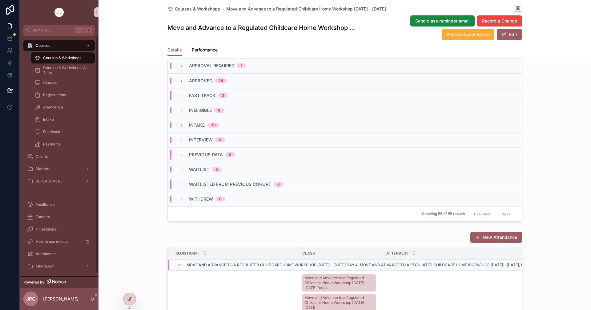
click at [70, 58] on span "Courses & Workshops" at bounding box center [62, 57] width 38 height 5
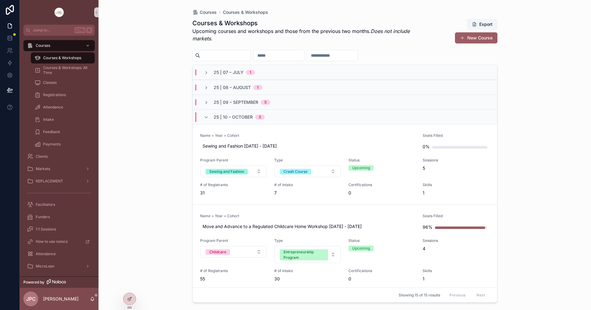
click at [472, 40] on button "New Course" at bounding box center [476, 37] width 42 height 11
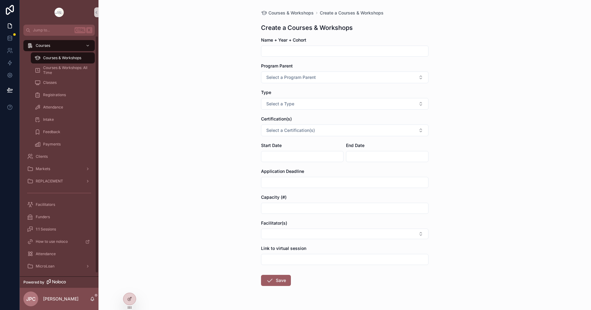
click at [58, 59] on span "Courses & Workshops" at bounding box center [62, 57] width 38 height 5
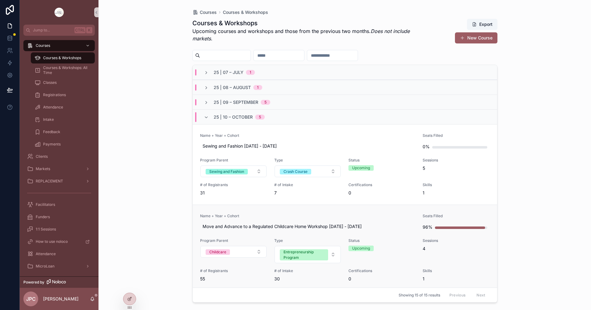
click at [302, 218] on div "Name + Year + Cohort Move and Advance to a Regulated Childcare Home Workshop Oc…" at bounding box center [307, 222] width 215 height 18
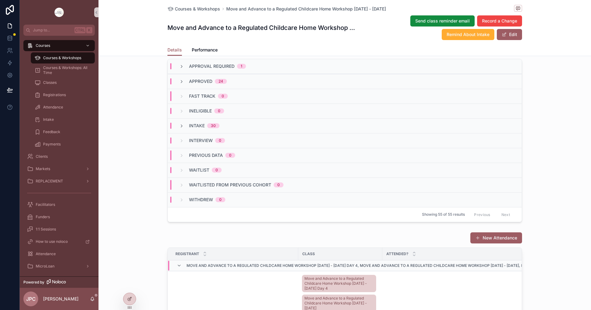
scroll to position [554, 0]
click at [180, 128] on icon "scrollable content" at bounding box center [181, 125] width 5 height 5
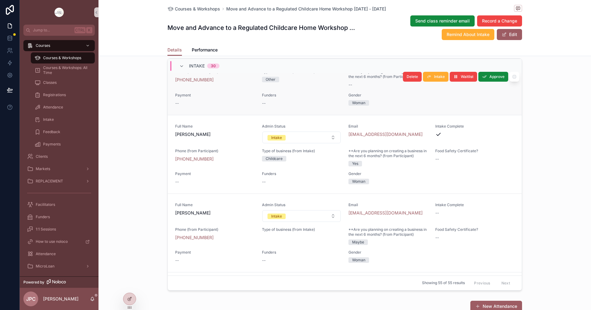
scroll to position [1307, 0]
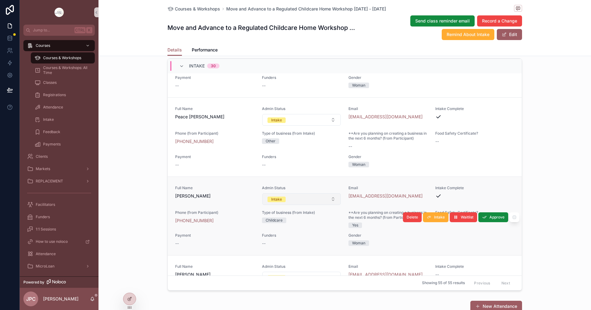
click at [309, 205] on button "Intake" at bounding box center [301, 199] width 79 height 12
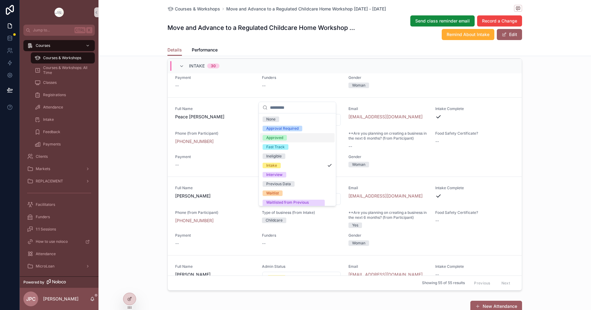
click at [272, 136] on div "Approved" at bounding box center [274, 138] width 17 height 6
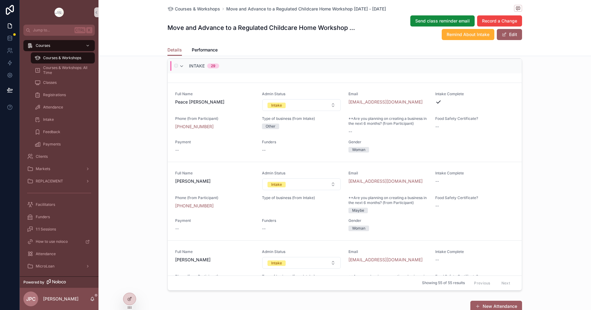
scroll to position [1138, 0]
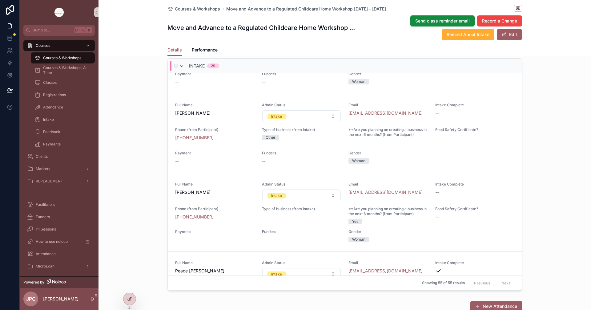
click at [179, 69] on icon "scrollable content" at bounding box center [181, 66] width 5 height 5
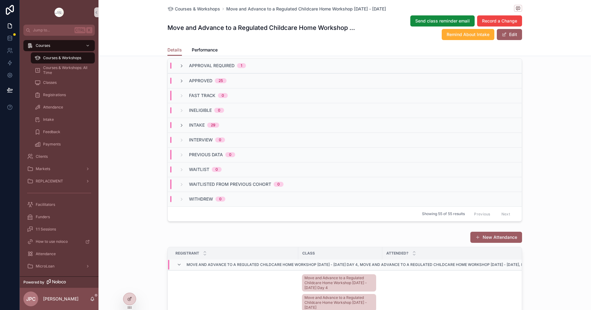
scroll to position [0, 0]
click at [179, 84] on div "Approved 25" at bounding box center [202, 81] width 47 height 6
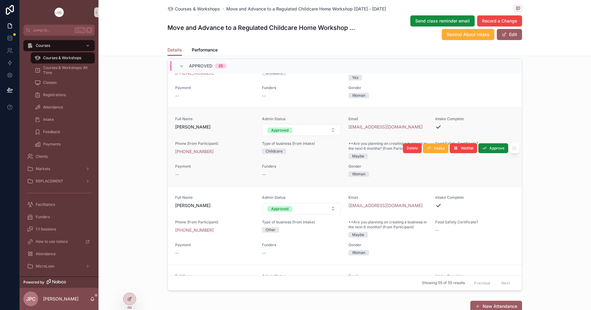
scroll to position [1276, 0]
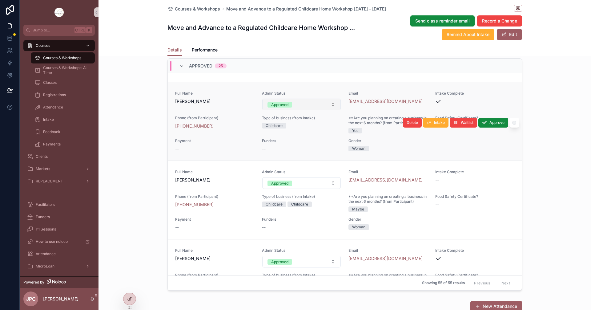
click at [328, 110] on button "Approved" at bounding box center [301, 104] width 79 height 12
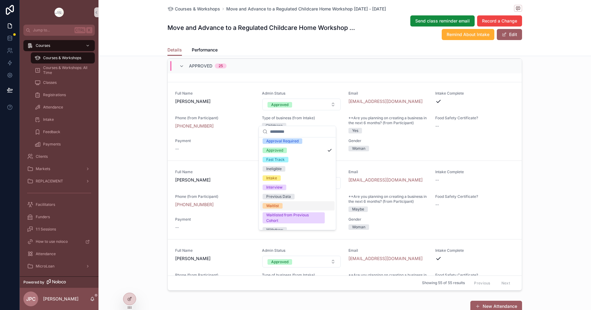
scroll to position [17, 0]
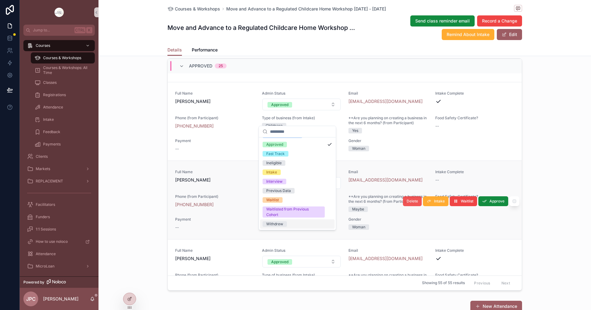
click at [407, 203] on span "Delete" at bounding box center [411, 200] width 11 height 5
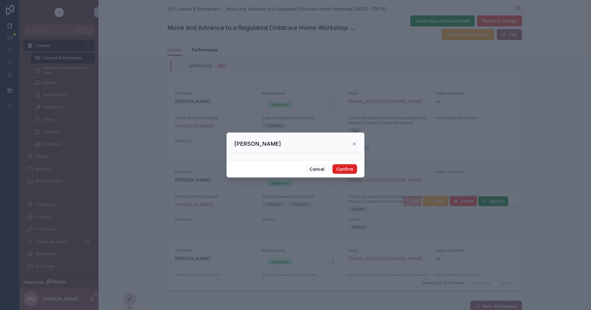
click at [350, 165] on button "Confirm" at bounding box center [344, 169] width 25 height 10
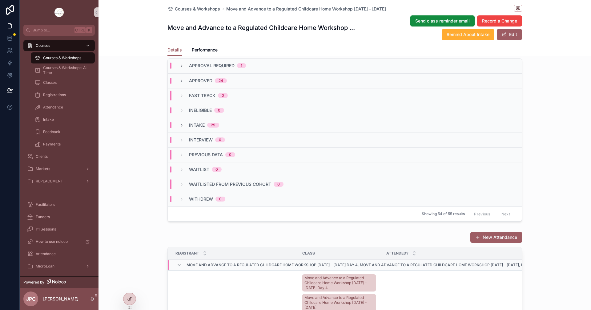
scroll to position [0, 0]
click at [179, 128] on icon "scrollable content" at bounding box center [181, 125] width 5 height 5
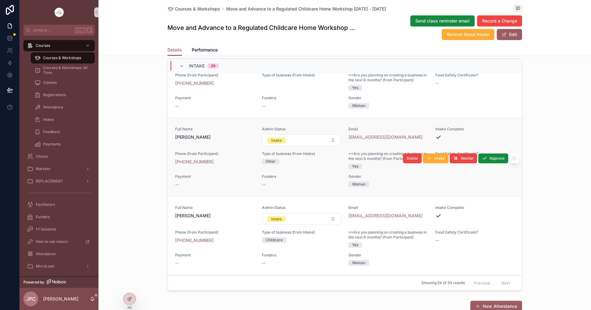
scroll to position [892, 0]
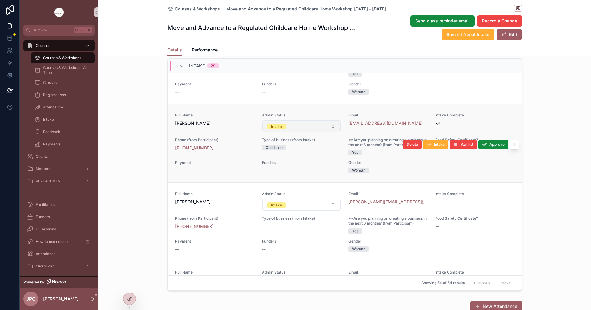
click at [316, 132] on button "Intake" at bounding box center [301, 126] width 79 height 12
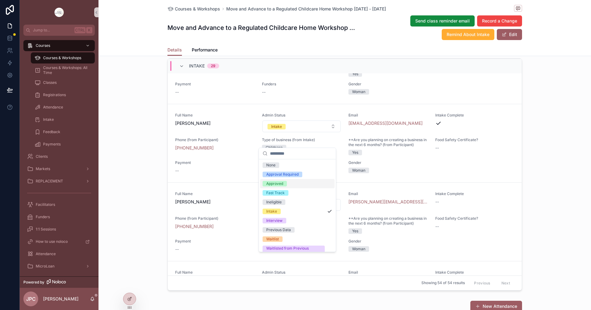
click at [282, 184] on div "Approved" at bounding box center [274, 184] width 17 height 6
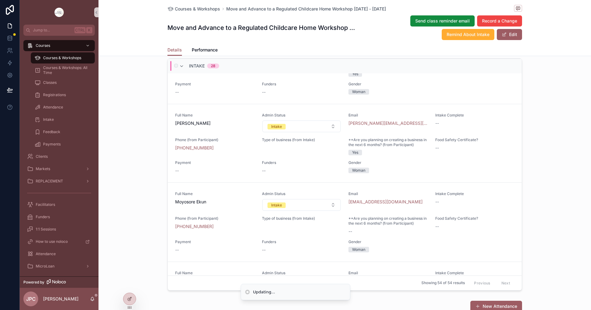
click at [179, 71] on div "Intake 28" at bounding box center [199, 66] width 40 height 10
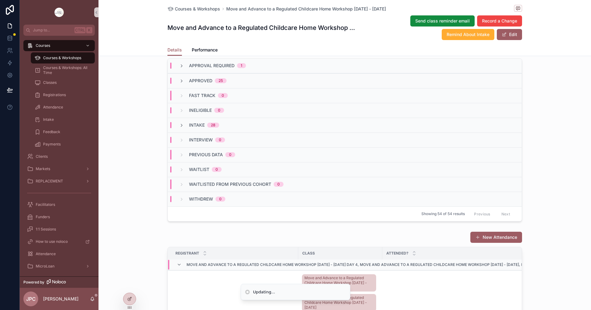
scroll to position [0, 0]
click at [179, 83] on icon "scrollable content" at bounding box center [181, 80] width 5 height 5
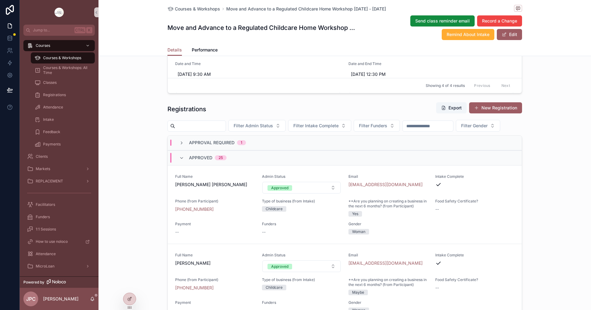
scroll to position [400, 0]
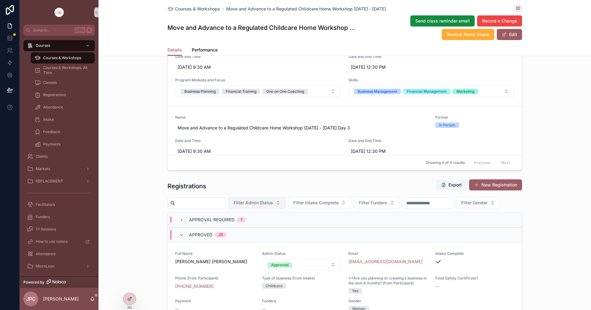
click at [286, 203] on button "Filter Admin Status" at bounding box center [256, 203] width 57 height 12
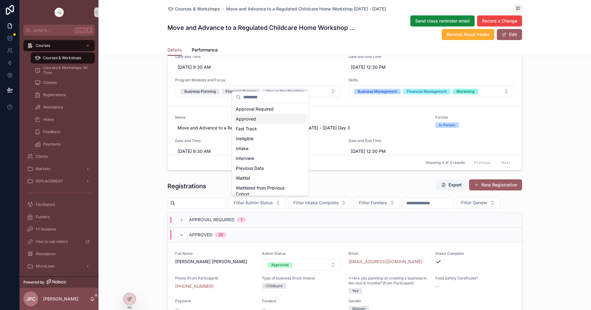
click at [252, 118] on div "Approved" at bounding box center [270, 119] width 74 height 10
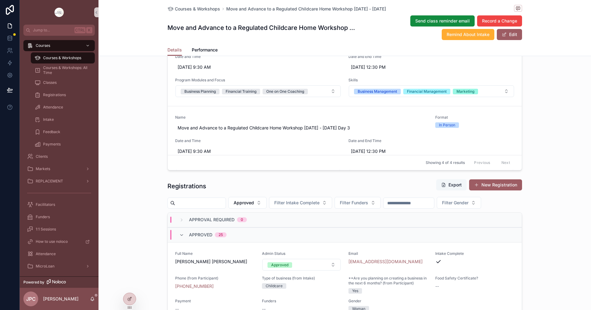
click at [445, 184] on button "Export" at bounding box center [451, 184] width 30 height 11
drag, startPoint x: 401, startPoint y: 8, endPoint x: 223, endPoint y: 12, distance: 178.2
click at [223, 12] on div "Courses & Workshops Move and Advance to a Regulated Childcare Home Workshop Oct…" at bounding box center [344, 9] width 354 height 8
copy span "Move and Advance to a Regulated Childcare Home Workshop [DATE] - [DATE]"
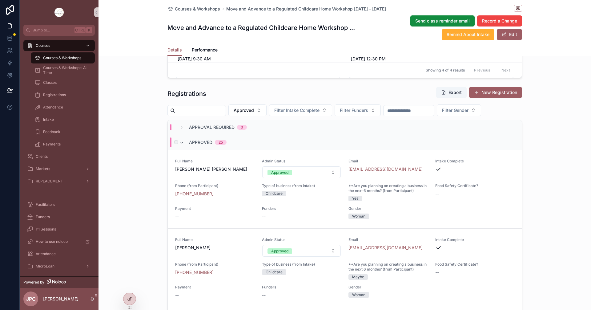
click at [181, 144] on icon "scrollable content" at bounding box center [181, 142] width 5 height 5
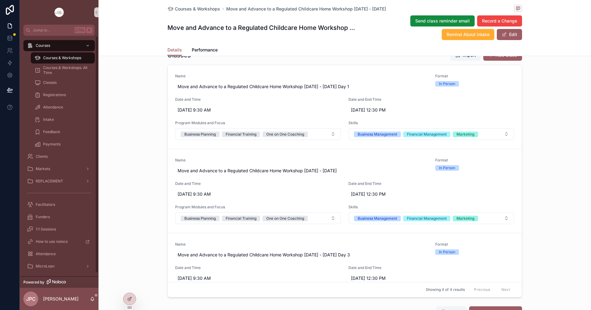
scroll to position [215, 0]
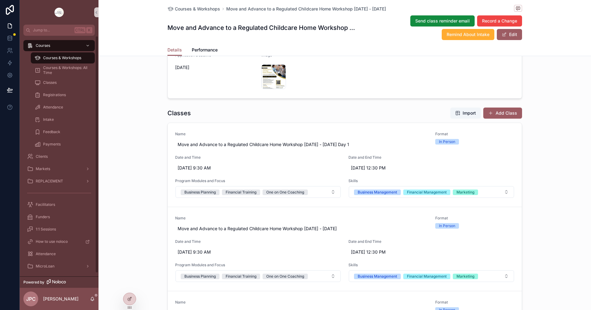
click at [80, 57] on span "Courses & Workshops" at bounding box center [62, 57] width 38 height 5
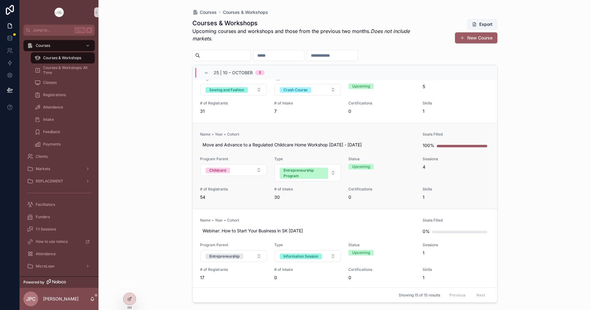
scroll to position [92, 0]
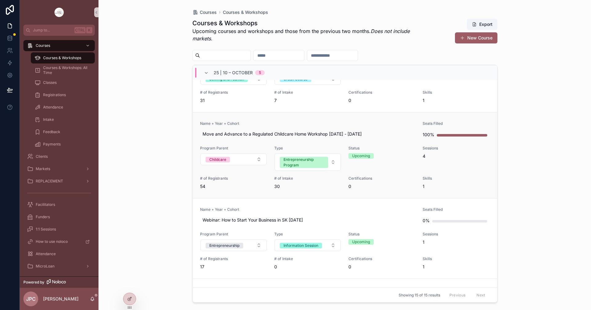
click at [320, 125] on span "Name + Year + Cohort" at bounding box center [307, 123] width 215 height 5
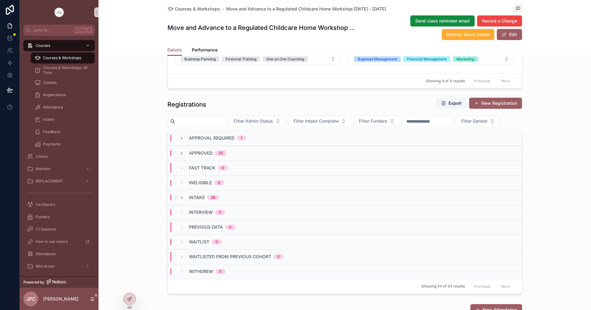
scroll to position [492, 0]
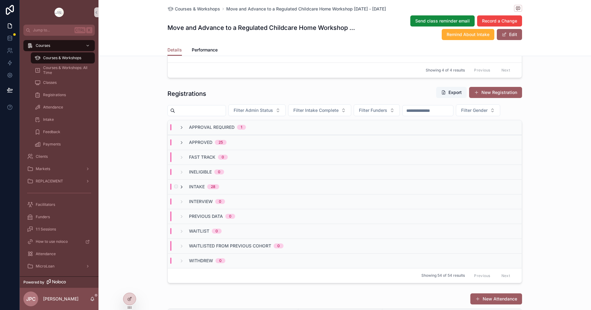
click at [181, 189] on icon "scrollable content" at bounding box center [181, 186] width 5 height 5
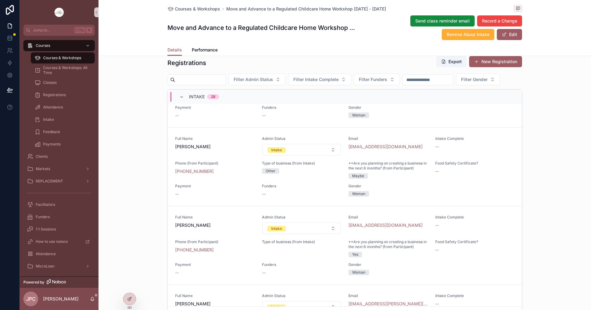
scroll to position [2145, 0]
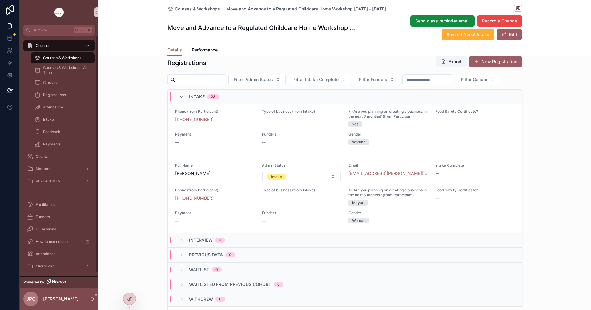
click at [68, 60] on div "Courses & Workshops" at bounding box center [62, 58] width 57 height 10
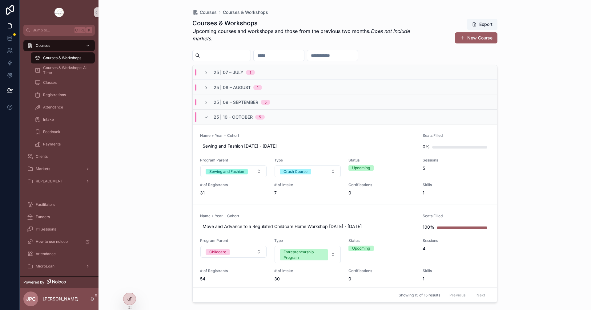
click at [206, 112] on div "25 | 10 – October 5" at bounding box center [234, 117] width 61 height 10
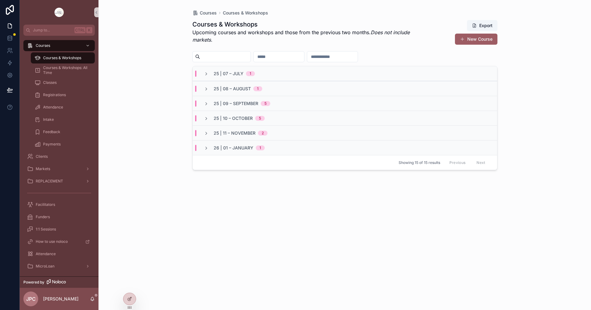
click at [207, 98] on div "25 | 09 – September 5" at bounding box center [345, 103] width 304 height 15
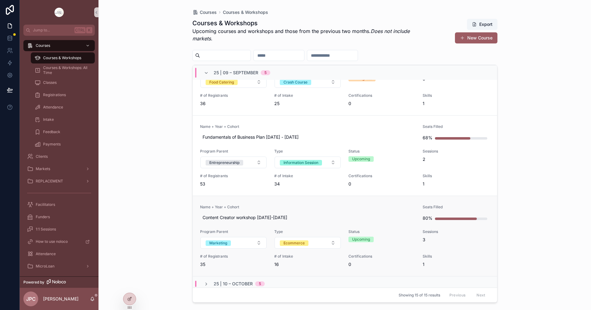
scroll to position [279, 0]
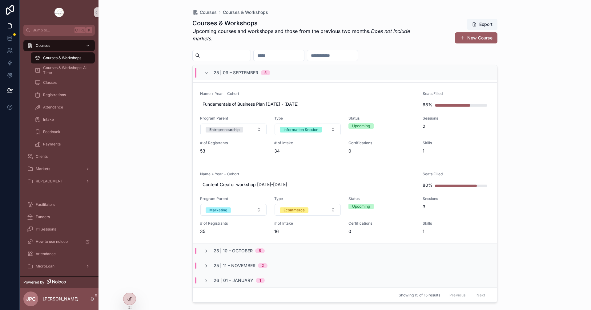
click at [202, 253] on div "25 | 10 – October 5" at bounding box center [234, 250] width 76 height 6
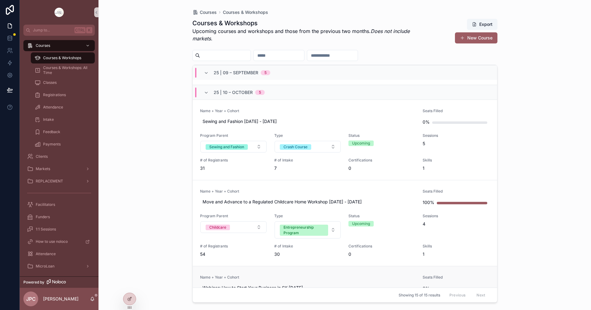
scroll to position [556, 0]
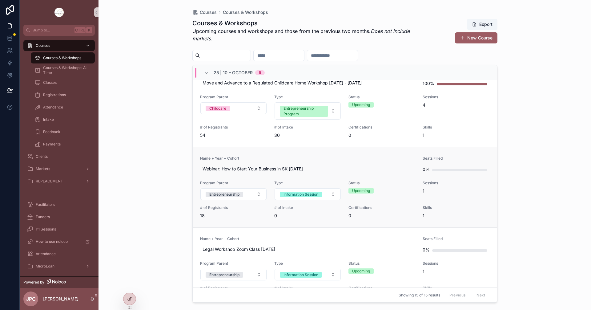
click at [278, 153] on link "Name + Year + Cohort Webinar: How to Start Your Business in SK Oct 16 2025 Seat…" at bounding box center [345, 187] width 304 height 80
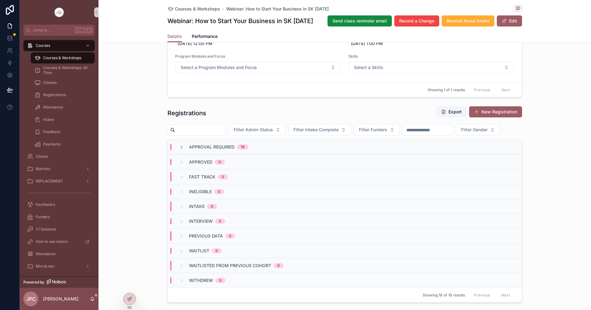
scroll to position [369, 0]
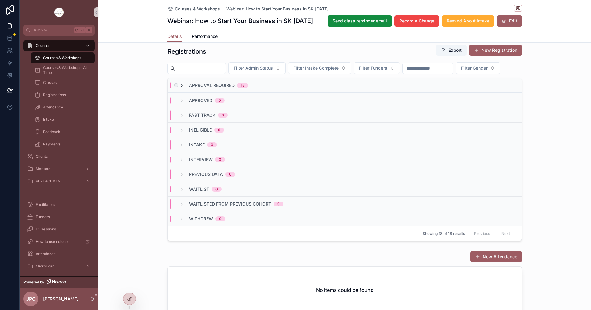
click at [180, 88] on icon "scrollable content" at bounding box center [181, 85] width 5 height 5
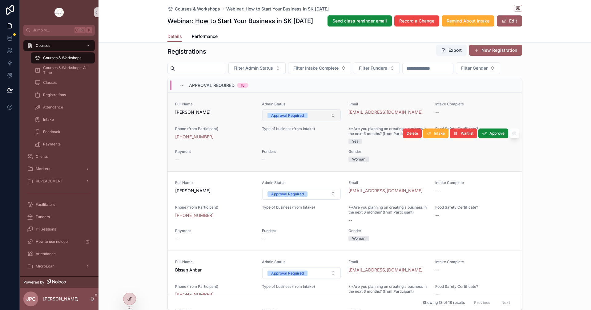
click at [329, 121] on button "Approval Required" at bounding box center [301, 115] width 79 height 12
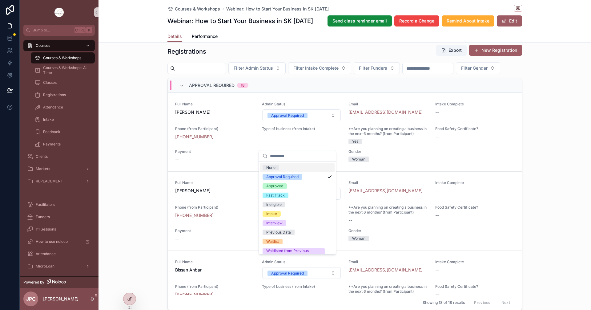
click at [146, 138] on div "**********" at bounding box center [344, 31] width 492 height 561
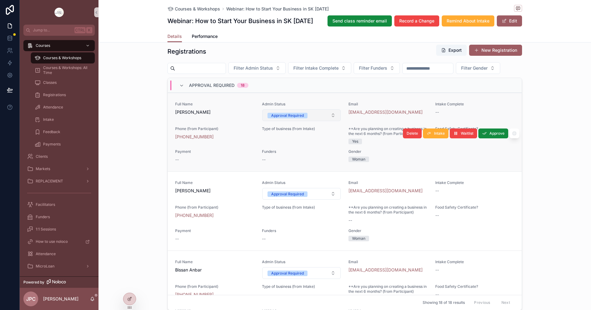
click at [304, 118] on span "Approval Required" at bounding box center [287, 115] width 40 height 6
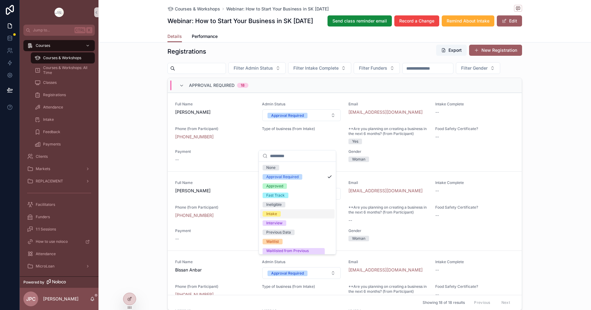
click at [277, 212] on div "Intake" at bounding box center [271, 214] width 11 height 6
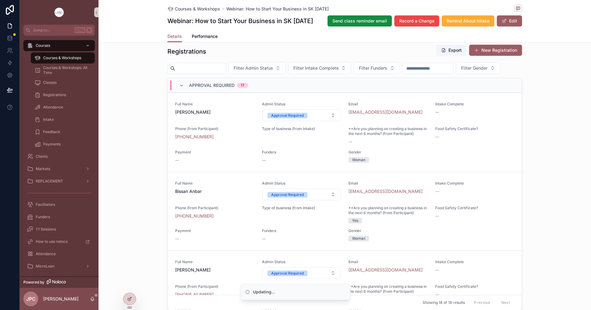
click at [310, 121] on button "Approval Required" at bounding box center [301, 115] width 79 height 12
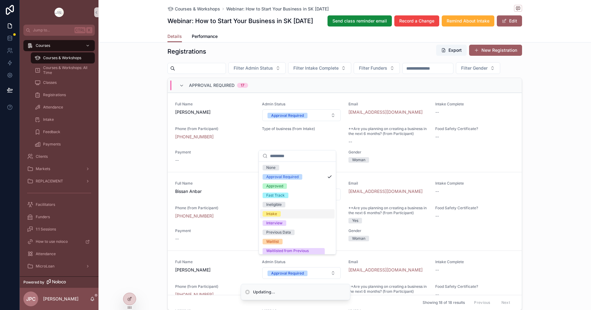
click at [274, 214] on div "Intake" at bounding box center [271, 214] width 11 height 6
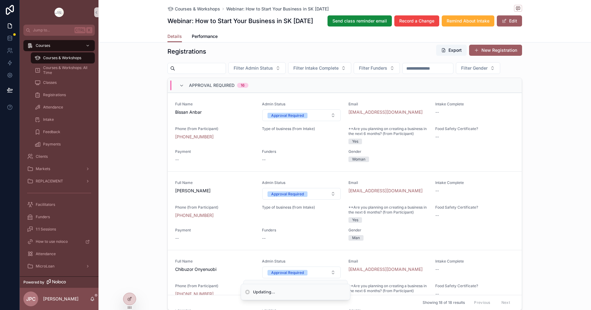
click at [300, 121] on button "Approval Required" at bounding box center [301, 115] width 79 height 12
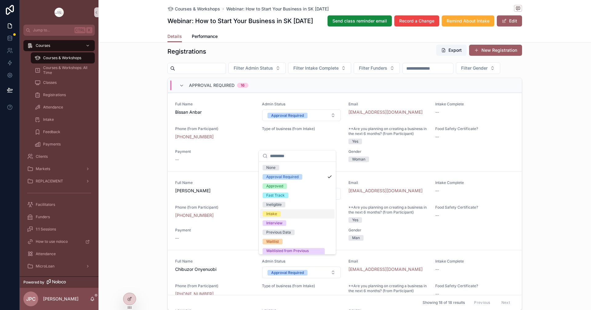
click at [276, 215] on div "Intake" at bounding box center [271, 214] width 11 height 6
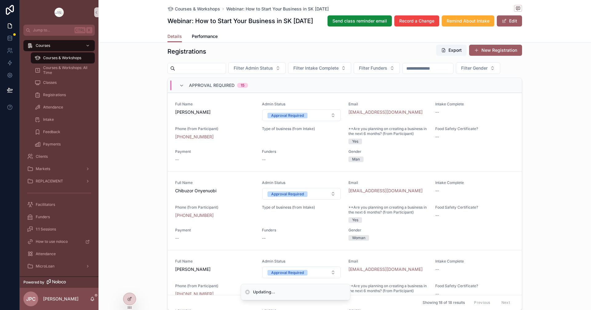
click at [306, 121] on button "Approval Required" at bounding box center [301, 115] width 79 height 12
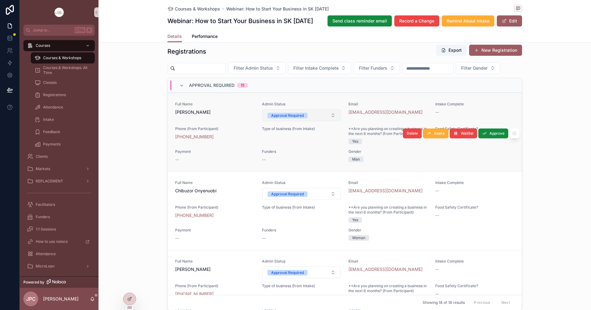
click at [310, 121] on button "Approval Required" at bounding box center [301, 115] width 79 height 12
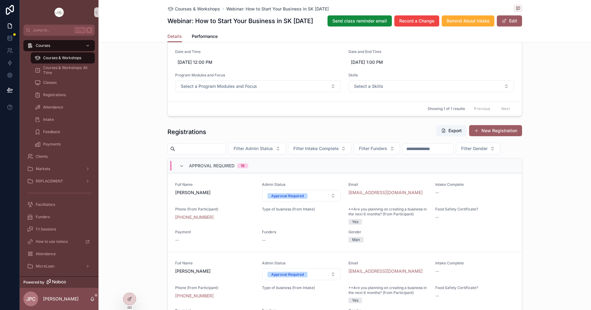
scroll to position [308, 0]
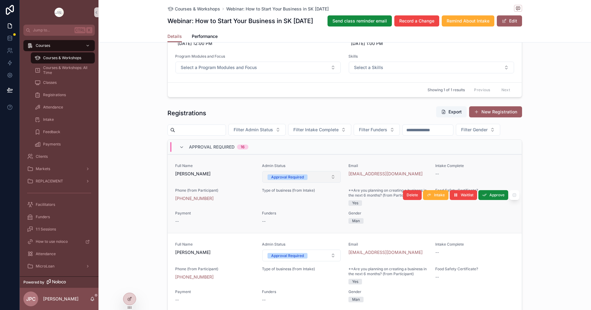
click at [283, 180] on div "Approval Required" at bounding box center [287, 177] width 33 height 6
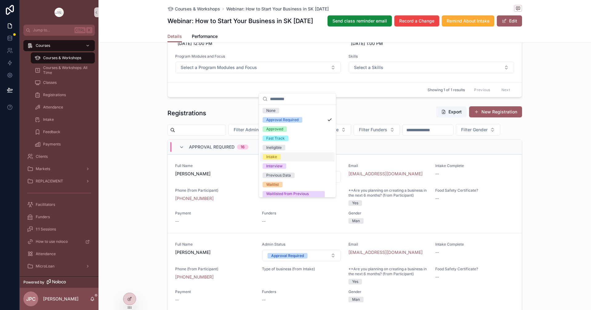
click at [270, 158] on div "Intake" at bounding box center [271, 157] width 11 height 6
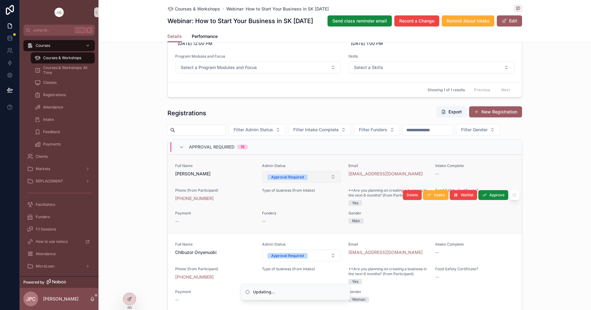
click at [280, 180] on div "Approval Required" at bounding box center [287, 177] width 33 height 6
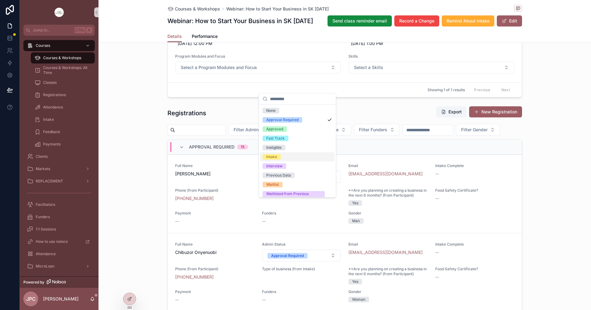
click at [269, 159] on div "Intake" at bounding box center [271, 157] width 11 height 6
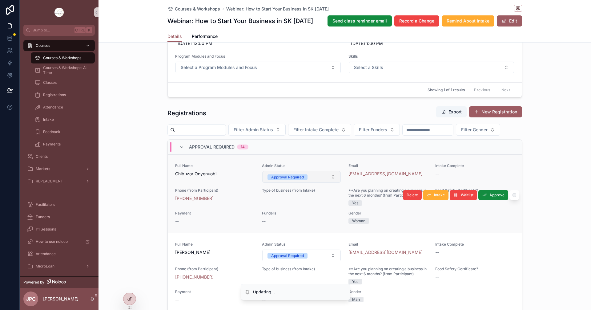
click at [287, 180] on div "Approval Required" at bounding box center [287, 177] width 33 height 6
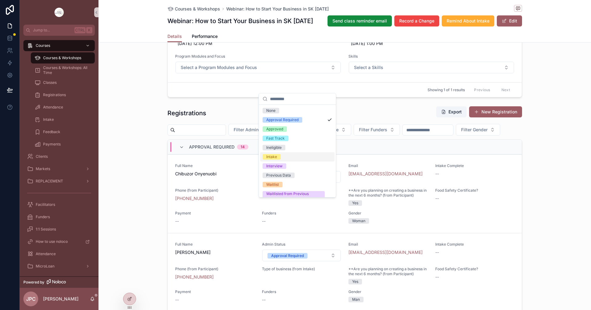
click at [271, 158] on div "Intake" at bounding box center [271, 157] width 11 height 6
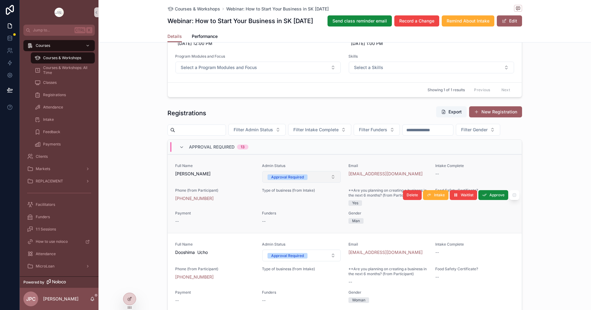
click at [317, 182] on button "Approval Required" at bounding box center [301, 177] width 79 height 12
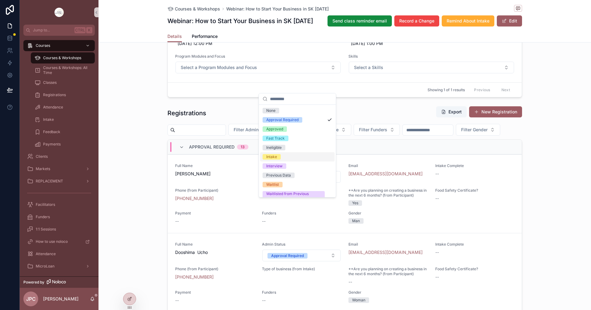
click at [273, 158] on div "Intake" at bounding box center [271, 157] width 11 height 6
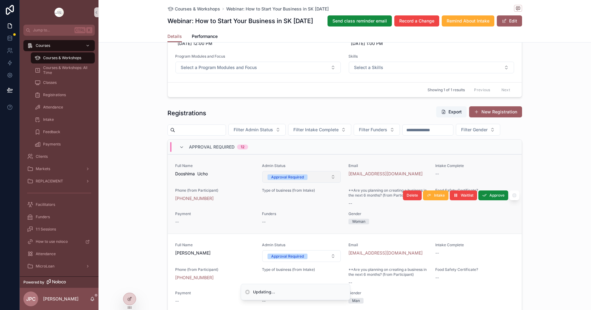
click at [307, 182] on button "Approval Required" at bounding box center [301, 177] width 79 height 12
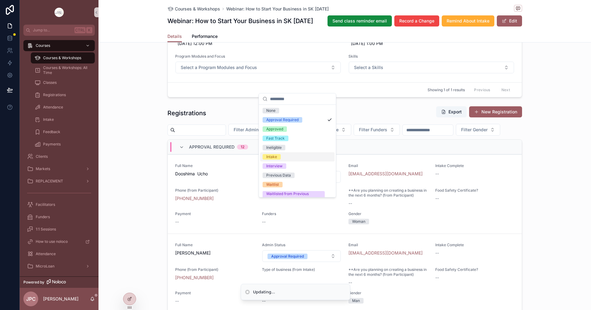
click at [273, 157] on div "Intake" at bounding box center [271, 157] width 11 height 6
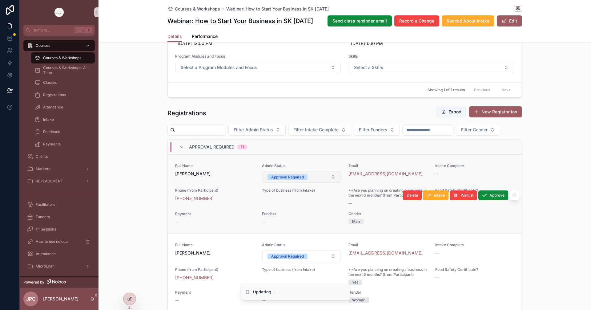
click at [316, 182] on button "Approval Required" at bounding box center [301, 177] width 79 height 12
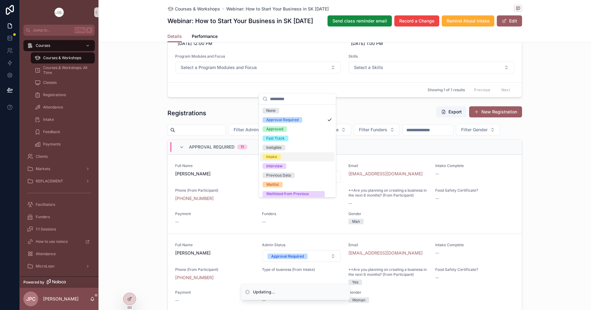
click at [276, 158] on div "Intake" at bounding box center [271, 157] width 11 height 6
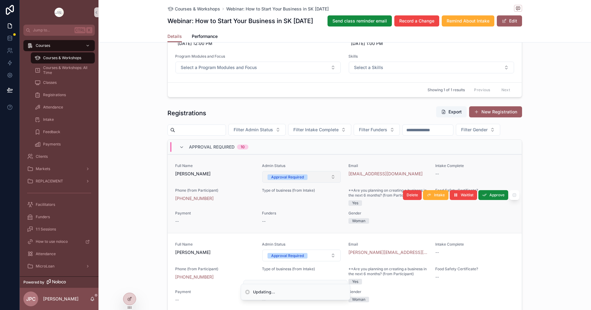
click at [316, 182] on button "Approval Required" at bounding box center [301, 177] width 79 height 12
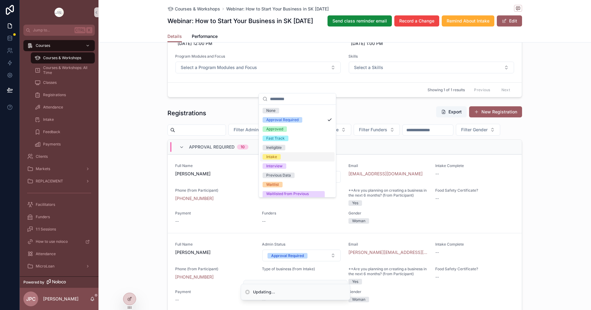
click at [276, 158] on div "Intake" at bounding box center [271, 157] width 11 height 6
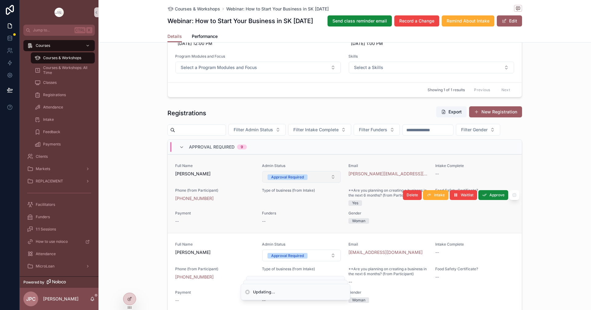
click at [317, 182] on button "Approval Required" at bounding box center [301, 177] width 79 height 12
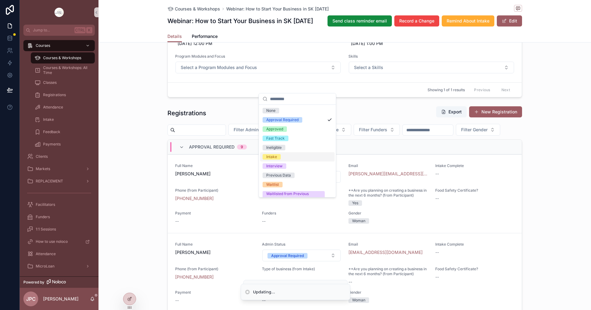
click at [273, 158] on div "Intake" at bounding box center [271, 157] width 11 height 6
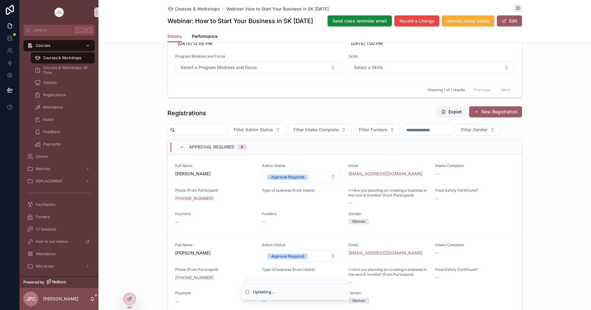
click at [312, 182] on button "Approval Required" at bounding box center [301, 177] width 79 height 12
click at [303, 180] on span "Approval Required" at bounding box center [287, 177] width 40 height 6
click at [270, 135] on div "Filter Admin Status Filter Intake Complete Filter Funders Filter Gender" at bounding box center [344, 130] width 354 height 12
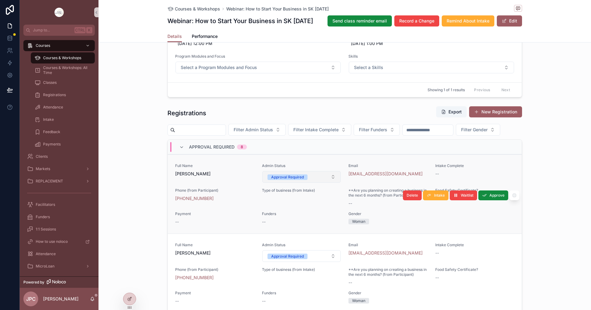
click at [297, 180] on div "Approval Required" at bounding box center [287, 177] width 33 height 6
click at [321, 182] on button "Approval Required" at bounding box center [301, 177] width 79 height 12
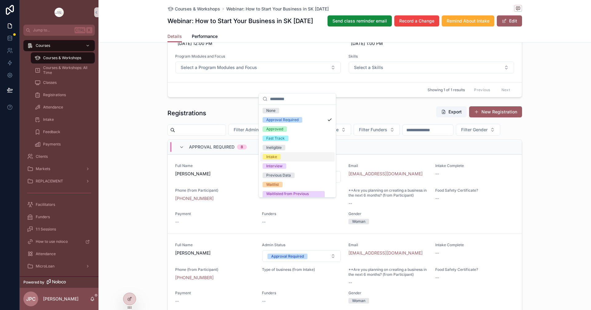
click at [267, 154] on div "Intake" at bounding box center [271, 157] width 11 height 6
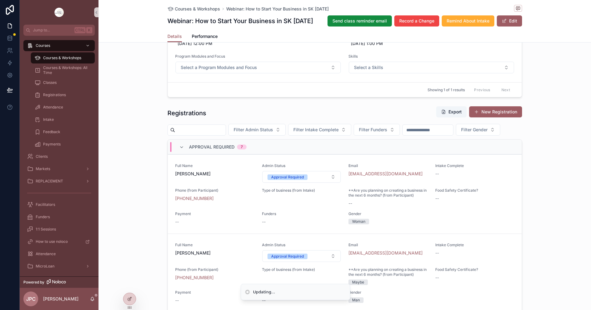
click at [319, 182] on button "Approval Required" at bounding box center [301, 177] width 79 height 12
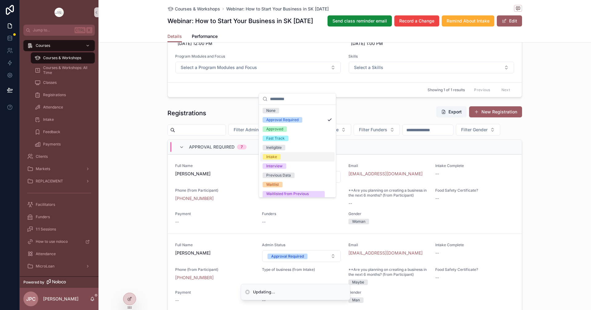
click at [280, 157] on span "Intake" at bounding box center [271, 157] width 18 height 6
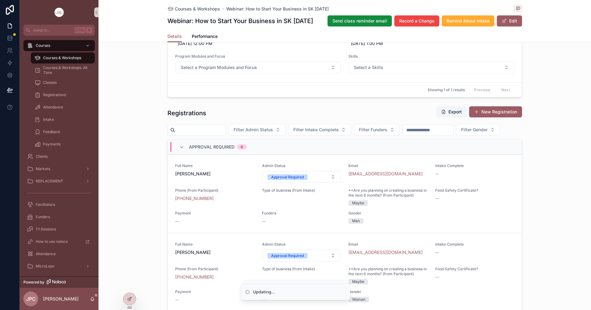
click at [322, 182] on button "Approval Required" at bounding box center [301, 177] width 79 height 12
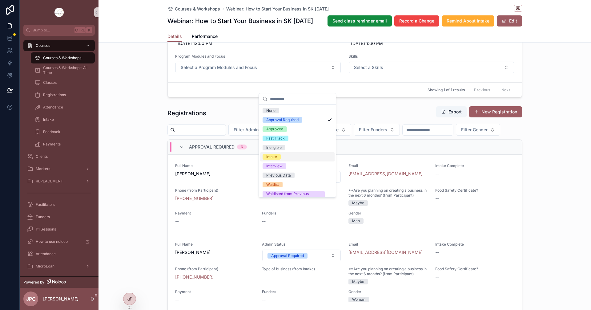
click at [282, 135] on div "Filter Admin Status Filter Intake Complete Filter Funders Filter Gender" at bounding box center [344, 130] width 354 height 12
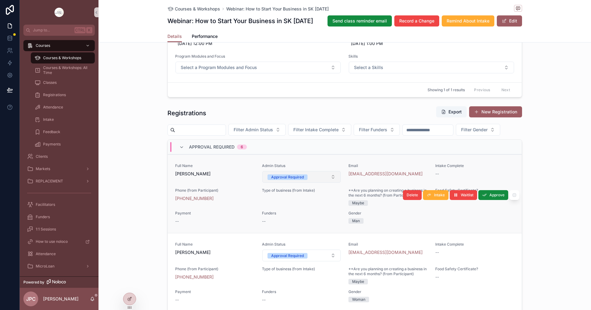
click at [316, 182] on button "Approval Required" at bounding box center [301, 177] width 79 height 12
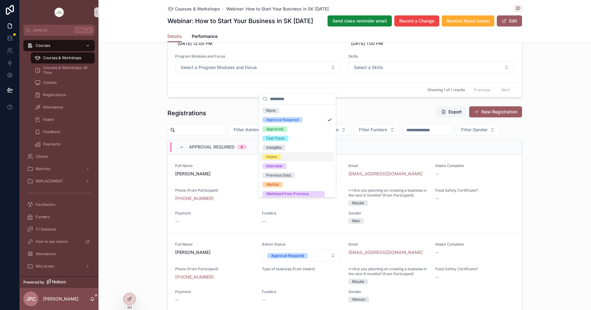
click at [278, 157] on span "Intake" at bounding box center [271, 157] width 18 height 6
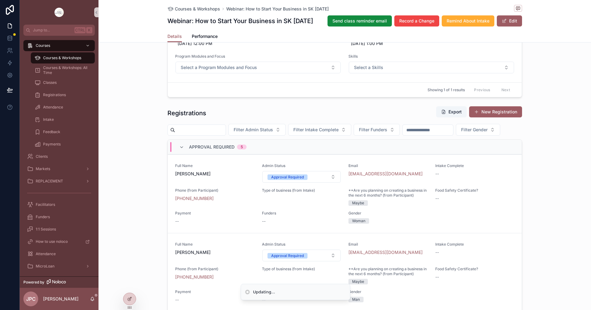
click at [312, 182] on button "Approval Required" at bounding box center [301, 177] width 79 height 12
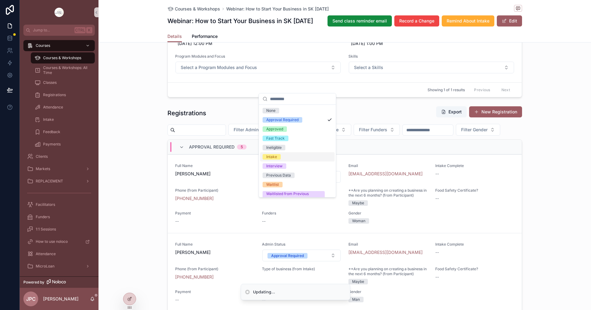
click at [281, 158] on div "Intake" at bounding box center [297, 156] width 74 height 9
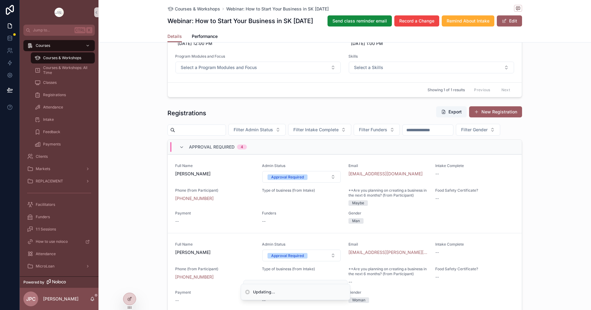
click at [318, 182] on button "Approval Required" at bounding box center [301, 177] width 79 height 12
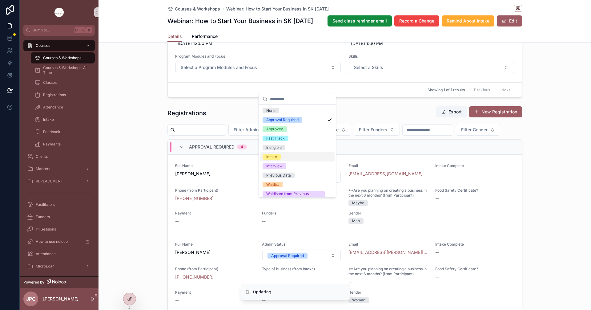
click at [273, 158] on div "Intake" at bounding box center [271, 157] width 11 height 6
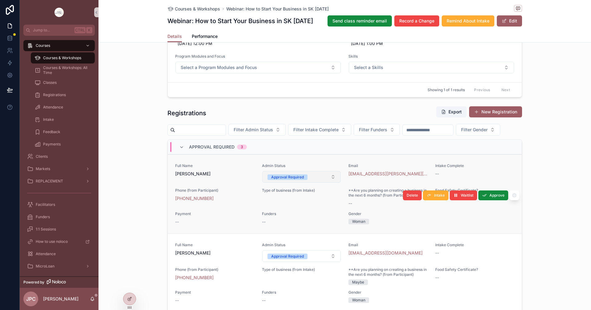
click at [325, 182] on button "Approval Required" at bounding box center [301, 177] width 79 height 12
click at [317, 182] on button "Approval Required" at bounding box center [301, 177] width 79 height 12
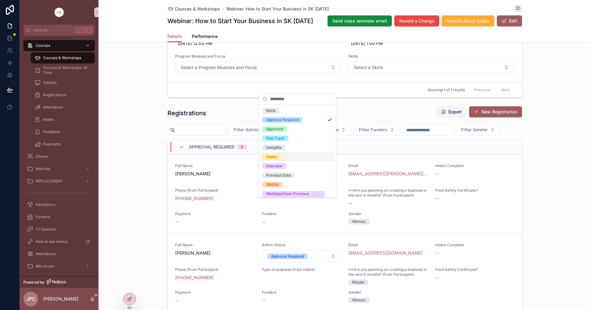
click at [267, 157] on div "Intake" at bounding box center [271, 157] width 11 height 6
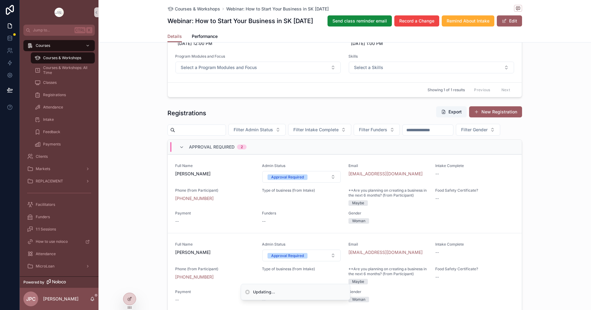
click at [323, 182] on button "Approval Required" at bounding box center [301, 177] width 79 height 12
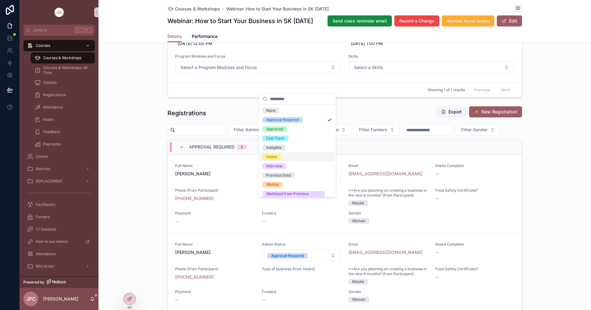
click at [271, 160] on div "Intake" at bounding box center [297, 156] width 74 height 9
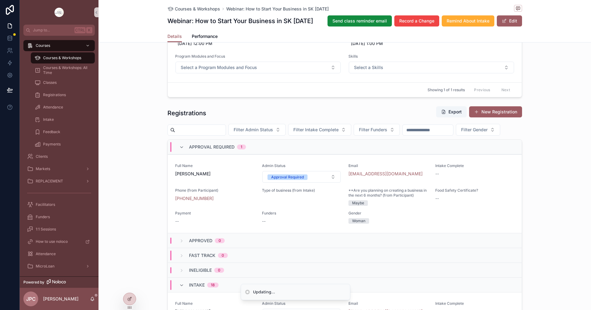
click at [326, 182] on button "Approval Required" at bounding box center [301, 177] width 79 height 12
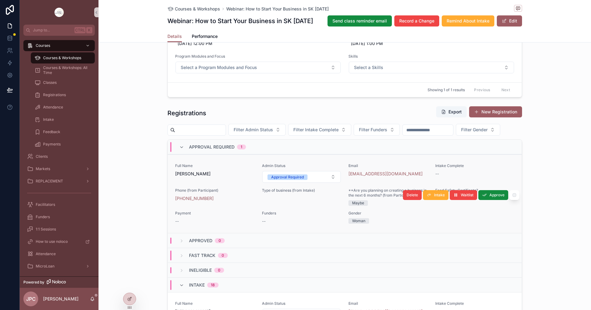
click at [312, 182] on button "Approval Required" at bounding box center [301, 177] width 79 height 12
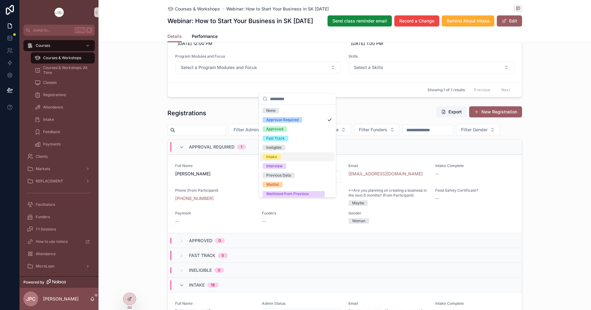
click at [271, 158] on div "Intake" at bounding box center [271, 157] width 11 height 6
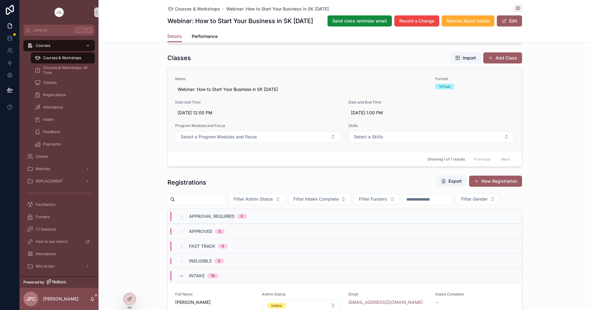
scroll to position [154, 0]
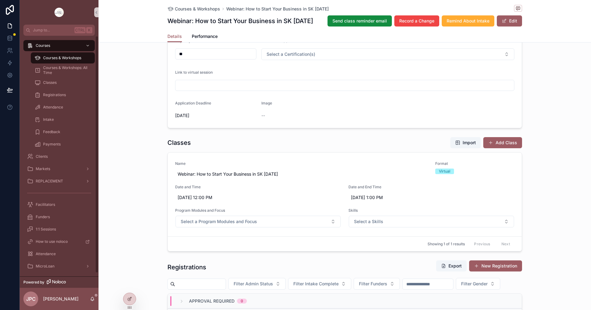
click at [70, 61] on div "Courses & Workshops" at bounding box center [62, 58] width 57 height 10
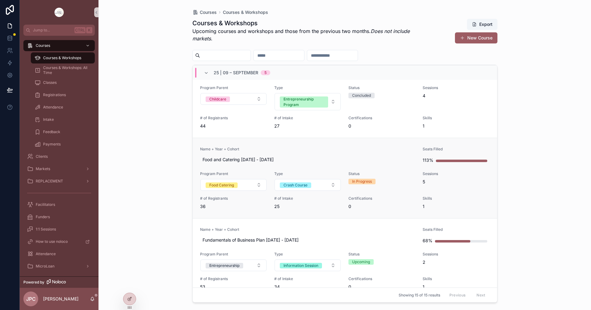
scroll to position [185, 0]
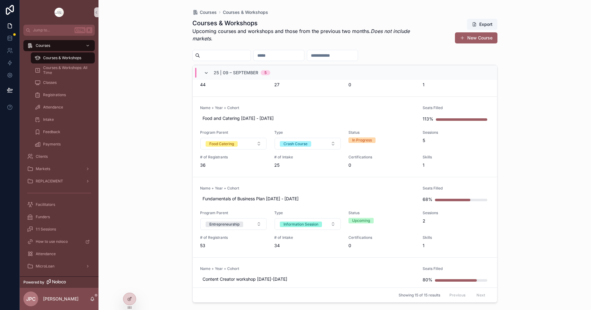
click at [208, 73] on icon "scrollable content" at bounding box center [206, 72] width 5 height 5
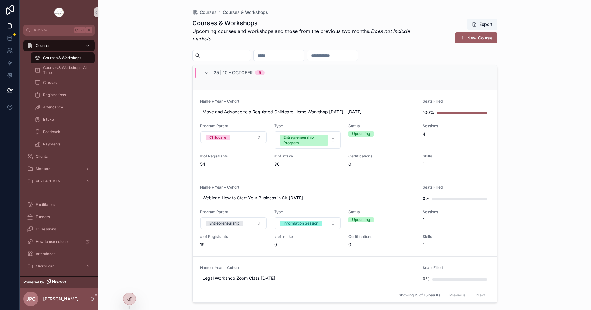
scroll to position [56, 0]
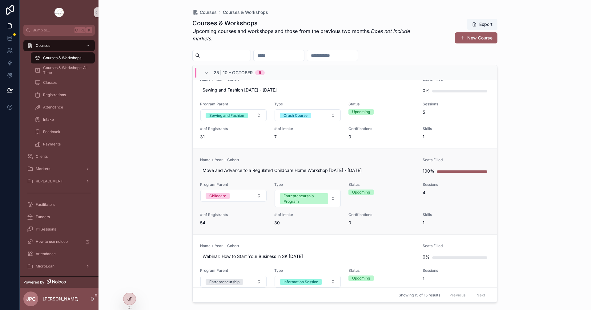
click at [317, 156] on link "Name + Year + Cohort Move and Advance to a Regulated Childcare Home Workshop Oc…" at bounding box center [345, 191] width 304 height 86
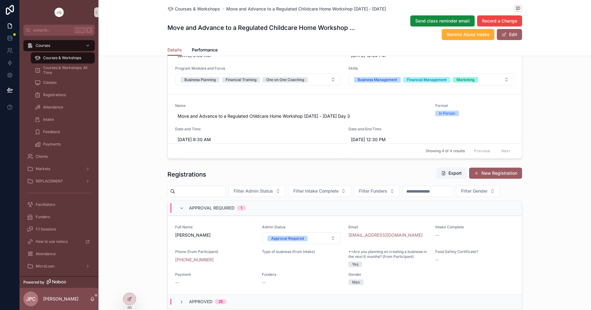
scroll to position [431, 0]
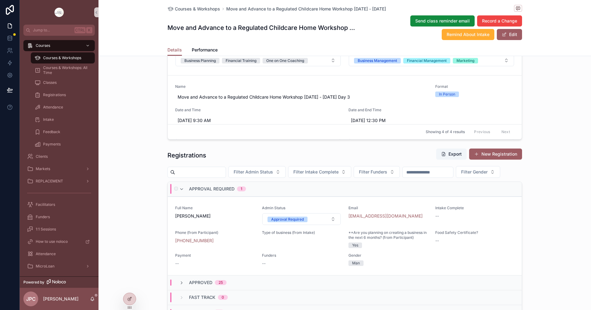
drag, startPoint x: 181, startPoint y: 206, endPoint x: 190, endPoint y: 192, distance: 16.6
click at [181, 194] on div "Approval Required 1" at bounding box center [212, 189] width 67 height 10
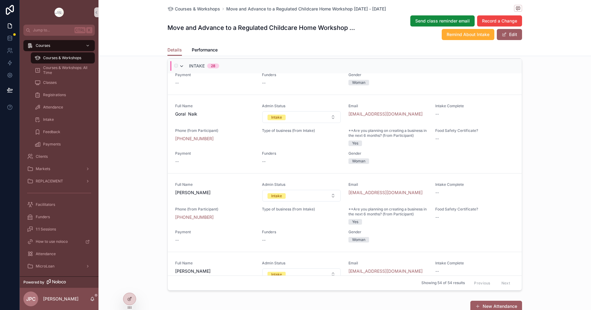
click at [179, 69] on icon "scrollable content" at bounding box center [181, 66] width 5 height 5
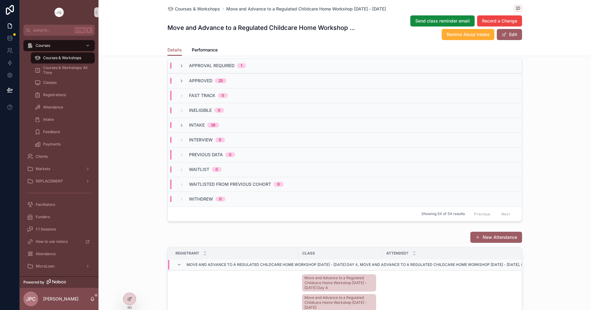
scroll to position [0, 0]
click at [181, 83] on icon "scrollable content" at bounding box center [181, 80] width 5 height 5
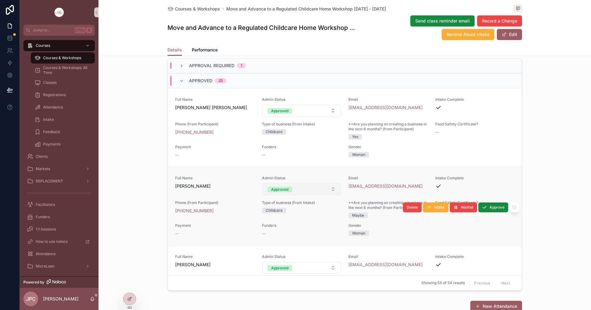
click at [328, 195] on button "Approved" at bounding box center [301, 189] width 79 height 12
click at [323, 195] on button "Approved" at bounding box center [301, 189] width 79 height 12
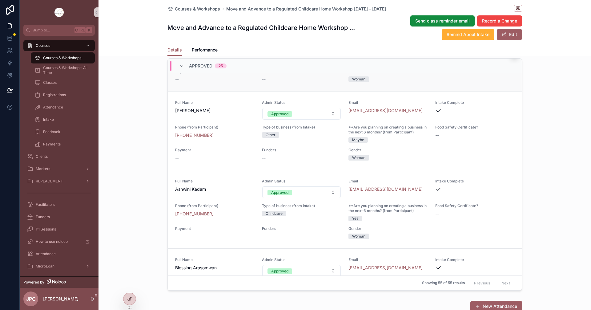
scroll to position [62, 0]
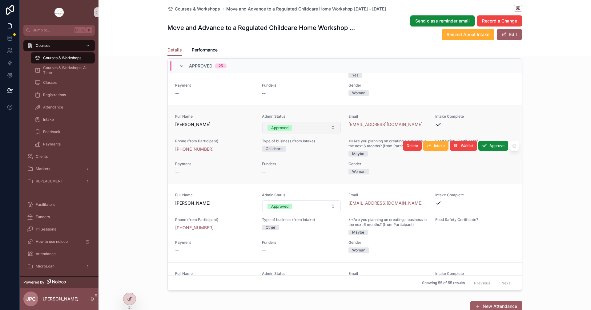
click at [301, 133] on button "Approved" at bounding box center [301, 128] width 79 height 12
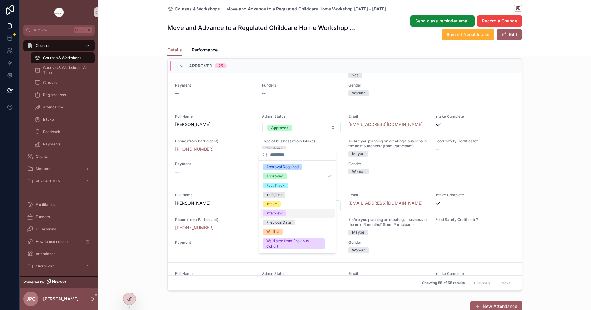
scroll to position [17, 0]
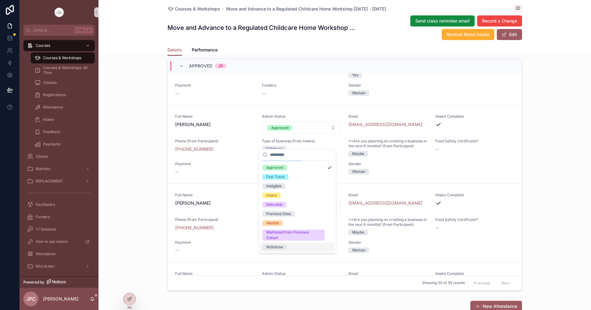
click at [275, 246] on div "Withdrew" at bounding box center [274, 247] width 17 height 6
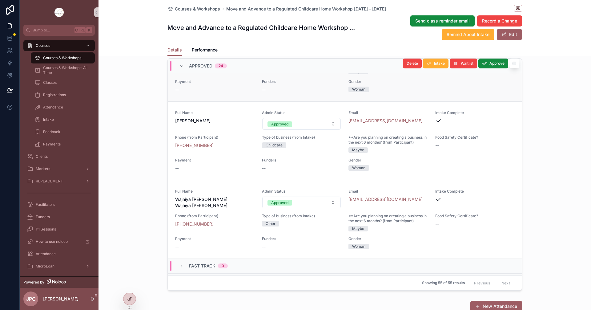
scroll to position [1761, 0]
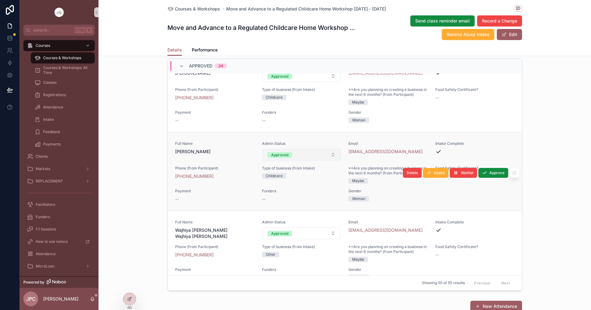
click at [298, 160] on button "Approved" at bounding box center [301, 155] width 79 height 12
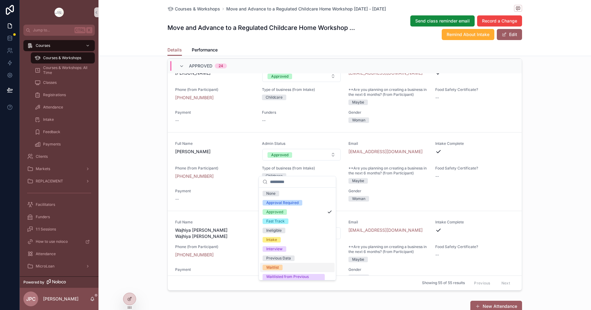
click at [274, 268] on div "Waitlist" at bounding box center [272, 267] width 13 height 6
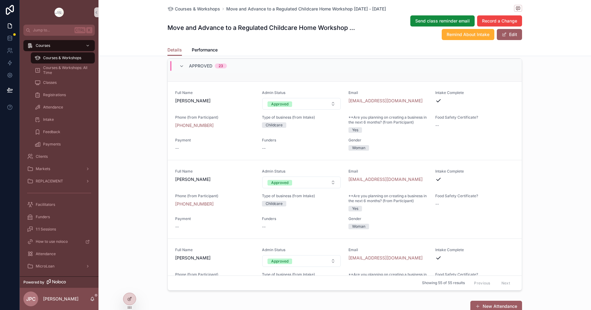
scroll to position [1484, 0]
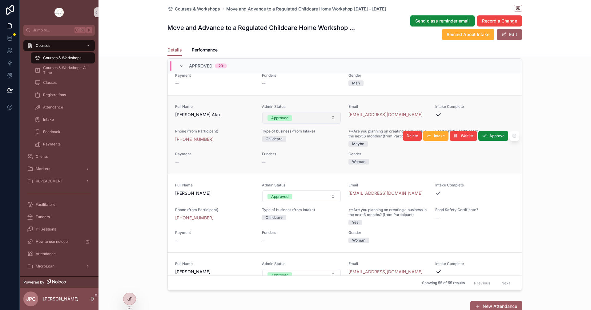
click at [317, 123] on button "Approved" at bounding box center [301, 118] width 79 height 12
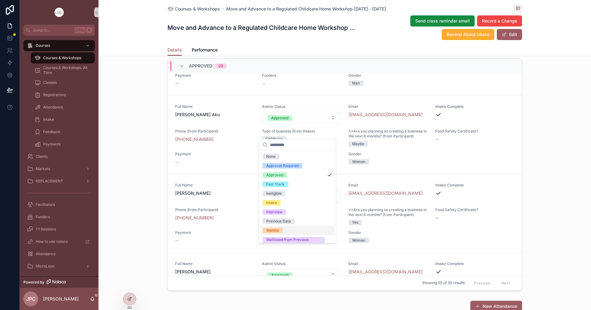
scroll to position [17, 0]
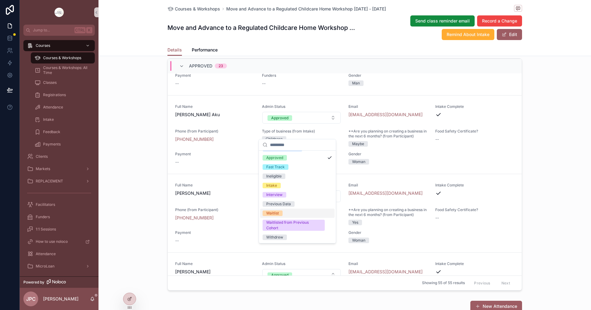
click at [277, 213] on div "Waitlist" at bounding box center [272, 213] width 13 height 6
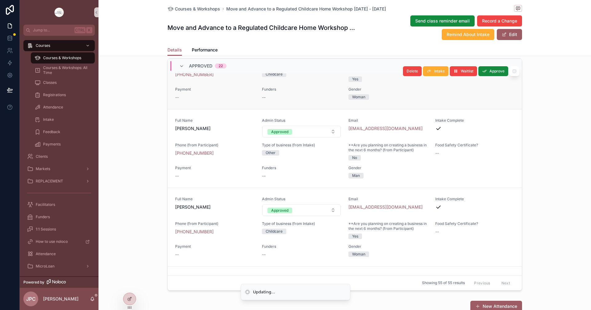
scroll to position [1299, 0]
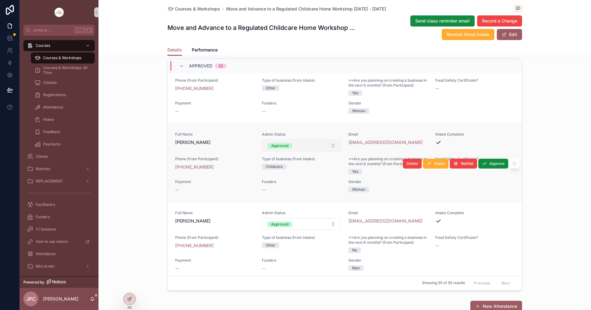
click at [330, 151] on button "Approved" at bounding box center [301, 145] width 79 height 12
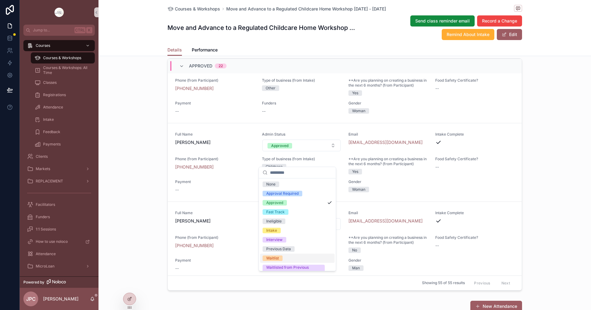
click at [274, 259] on div "Waitlist" at bounding box center [272, 258] width 13 height 6
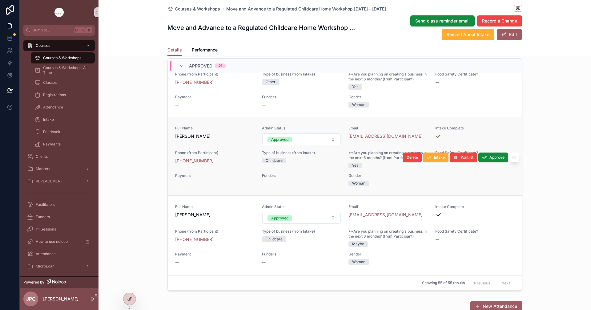
scroll to position [944, 0]
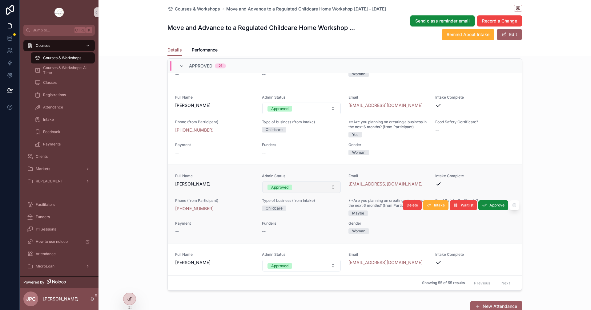
click at [319, 193] on button "Approved" at bounding box center [301, 187] width 79 height 12
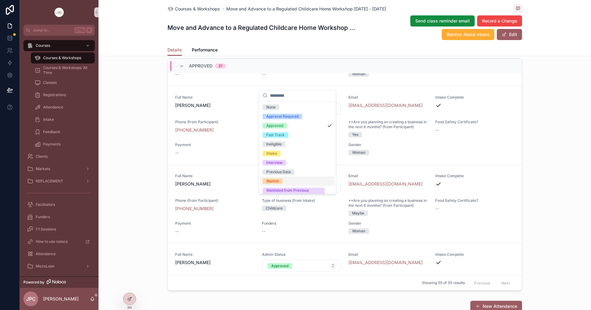
click at [275, 179] on div "Waitlist" at bounding box center [272, 181] width 13 height 6
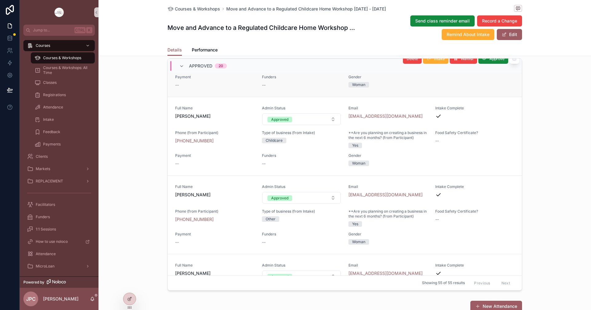
scroll to position [636, 0]
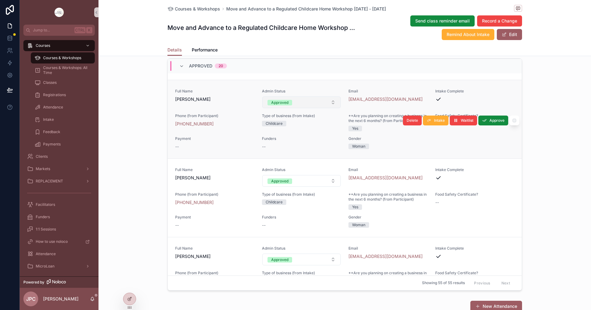
click at [312, 108] on button "Approved" at bounding box center [301, 102] width 79 height 12
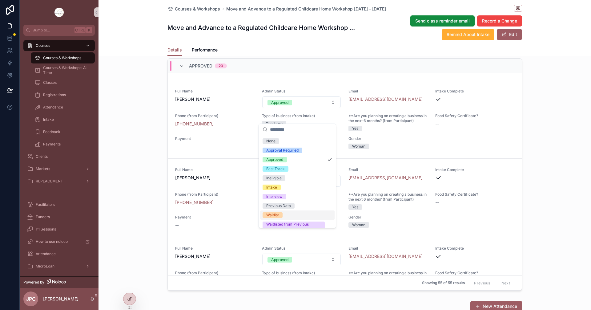
click at [274, 216] on div "Waitlist" at bounding box center [272, 215] width 13 height 6
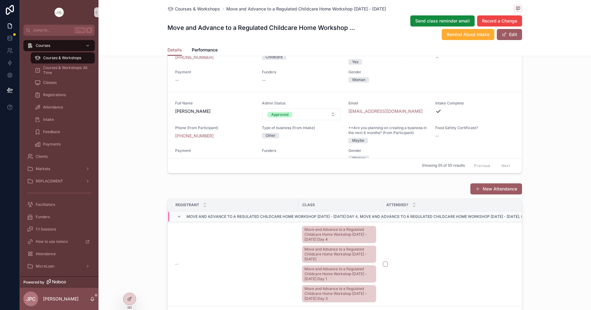
scroll to position [708, 0]
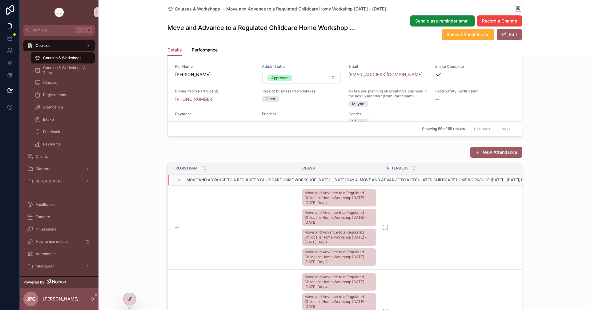
click at [177, 182] on icon "scrollable content" at bounding box center [179, 179] width 5 height 5
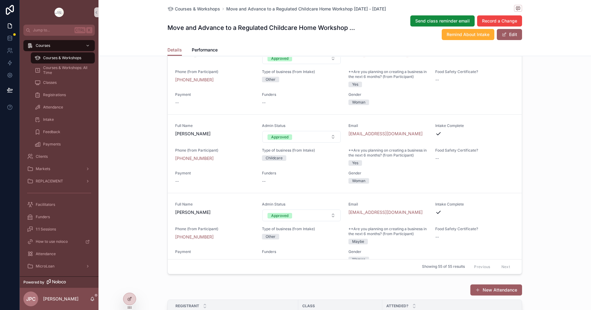
scroll to position [489, 0]
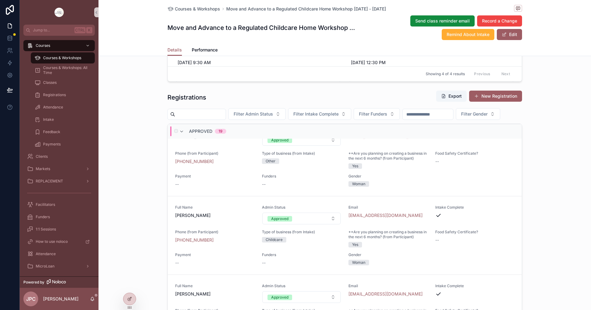
click at [177, 136] on div "Approved 19" at bounding box center [201, 131] width 63 height 10
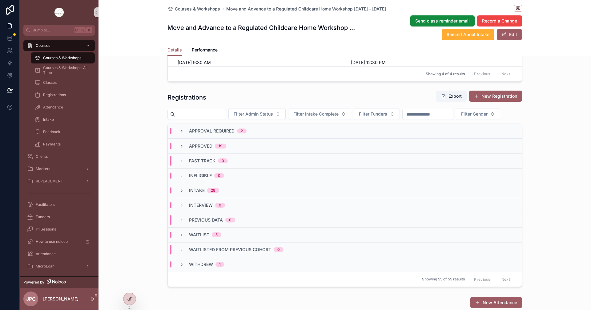
scroll to position [0, 0]
click at [179, 134] on icon "scrollable content" at bounding box center [181, 131] width 5 height 5
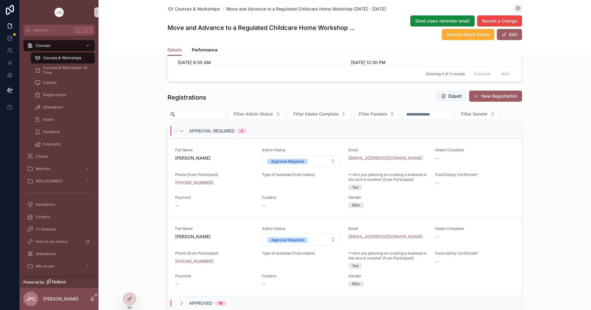
click at [180, 136] on div "Approval Required 2" at bounding box center [212, 131] width 67 height 10
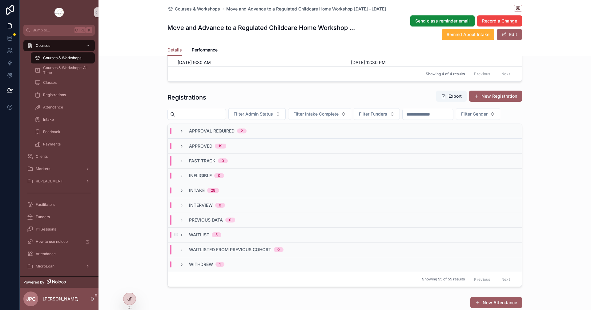
click at [179, 237] on icon "scrollable content" at bounding box center [181, 234] width 5 height 5
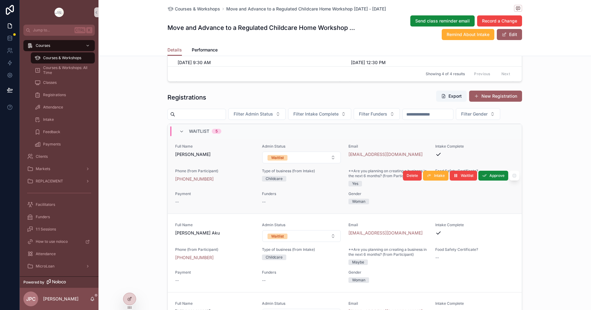
scroll to position [262, 0]
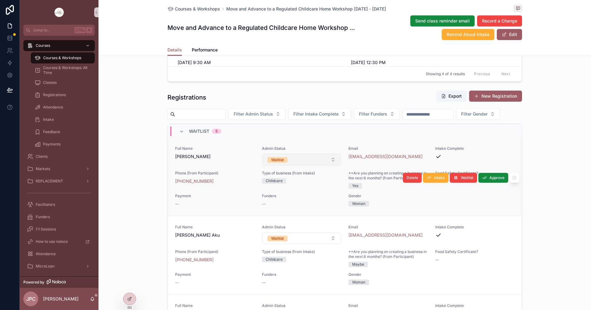
click at [318, 165] on button "Waitlist" at bounding box center [301, 160] width 79 height 12
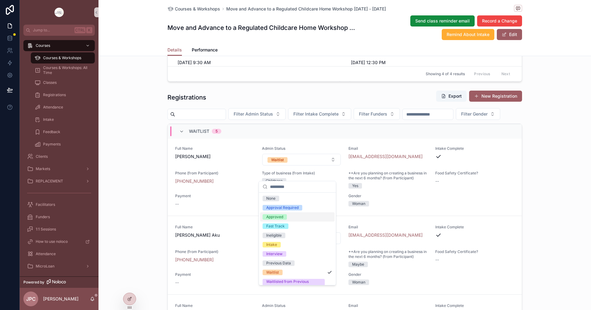
click at [278, 215] on div "Approved" at bounding box center [274, 217] width 17 height 6
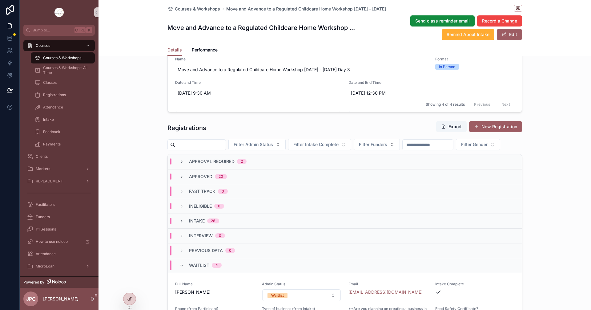
scroll to position [396, 0]
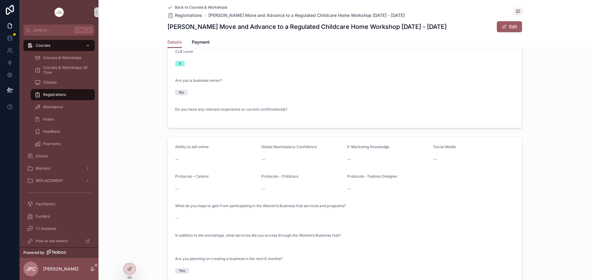
scroll to position [277, 0]
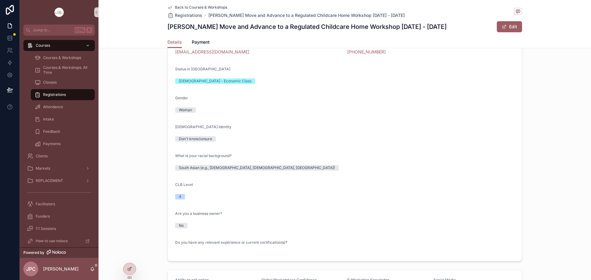
scroll to position [154, 0]
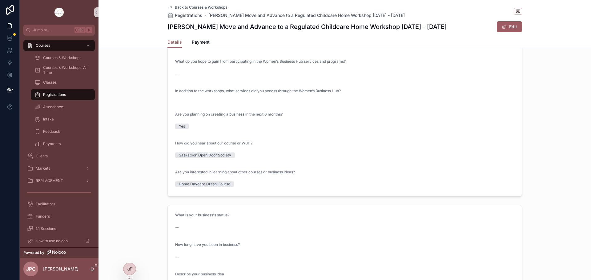
scroll to position [431, 0]
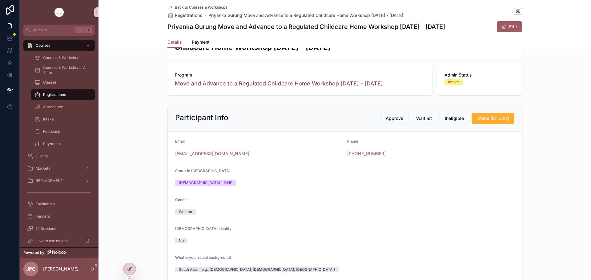
scroll to position [92, 0]
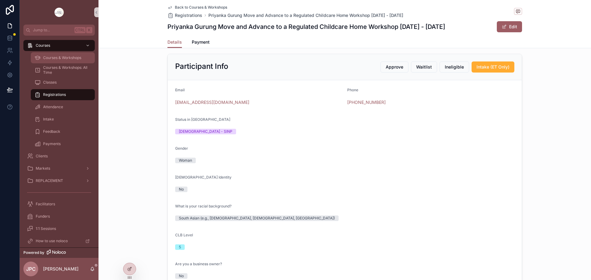
click at [80, 55] on div "Courses & Workshops" at bounding box center [62, 58] width 57 height 10
